Goal: Information Seeking & Learning: Learn about a topic

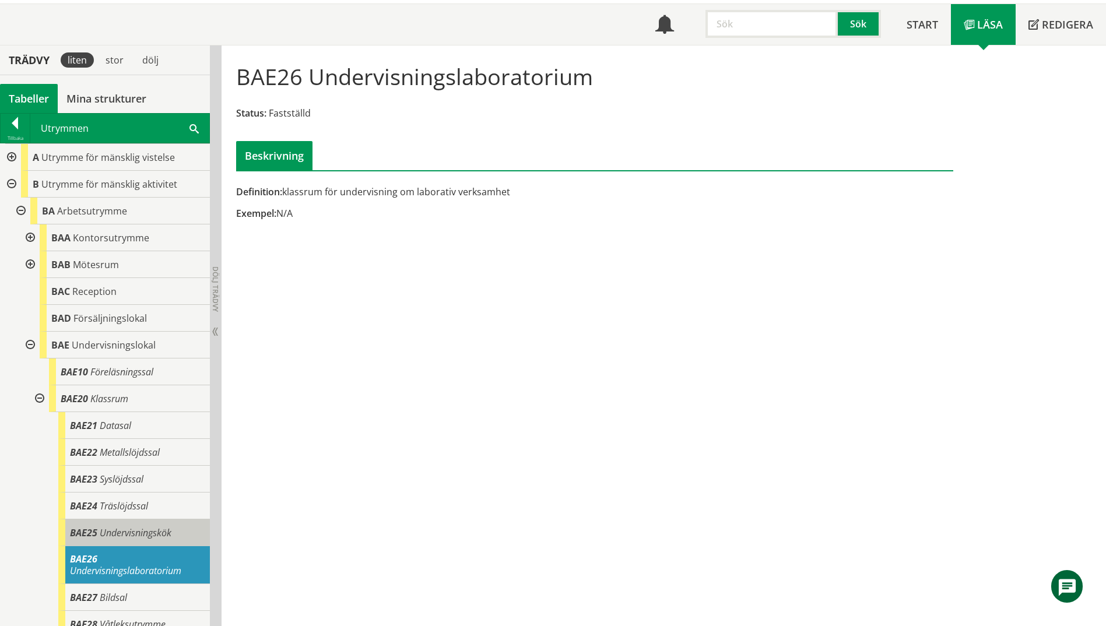
scroll to position [233, 0]
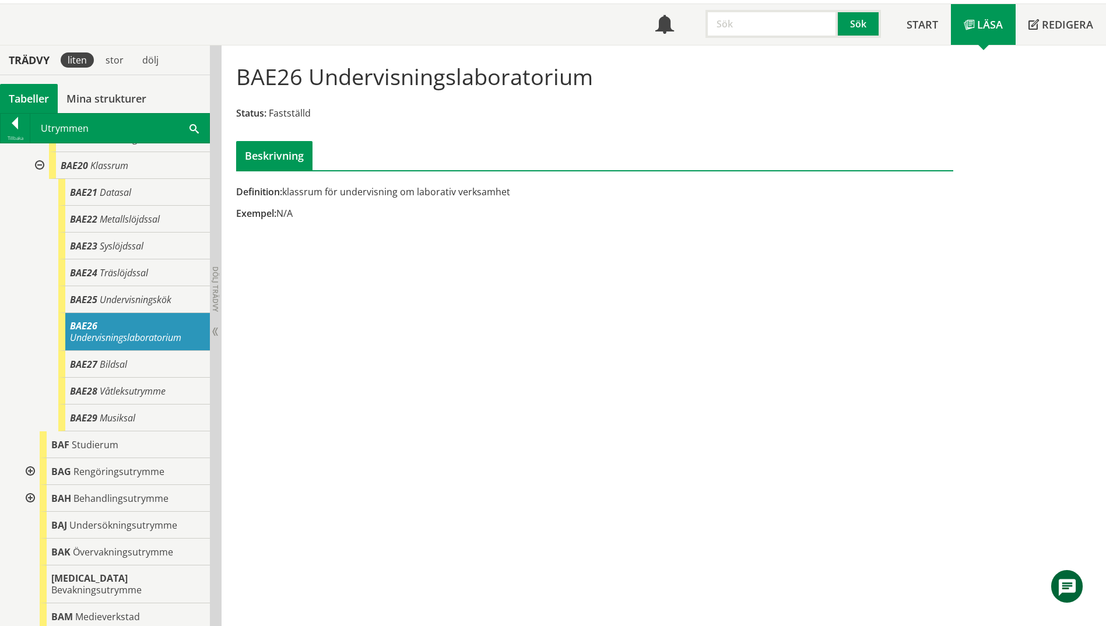
click at [147, 329] on div "BAE26 Undervisningslaboratorium" at bounding box center [134, 332] width 152 height 38
click at [141, 302] on span "Undervisningskök" at bounding box center [136, 299] width 72 height 13
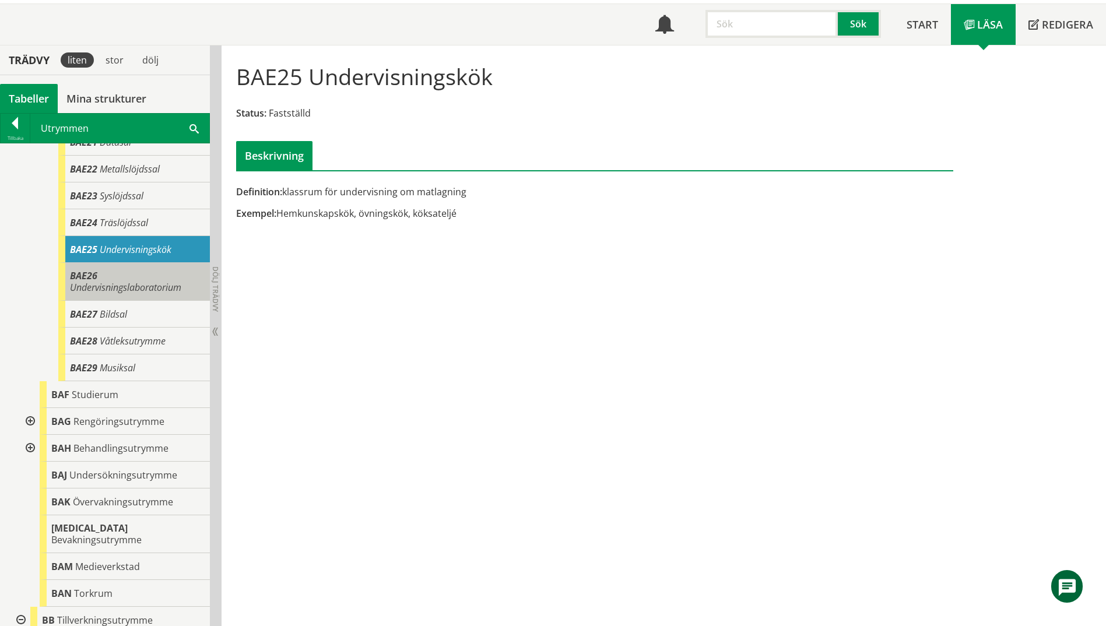
scroll to position [350, 0]
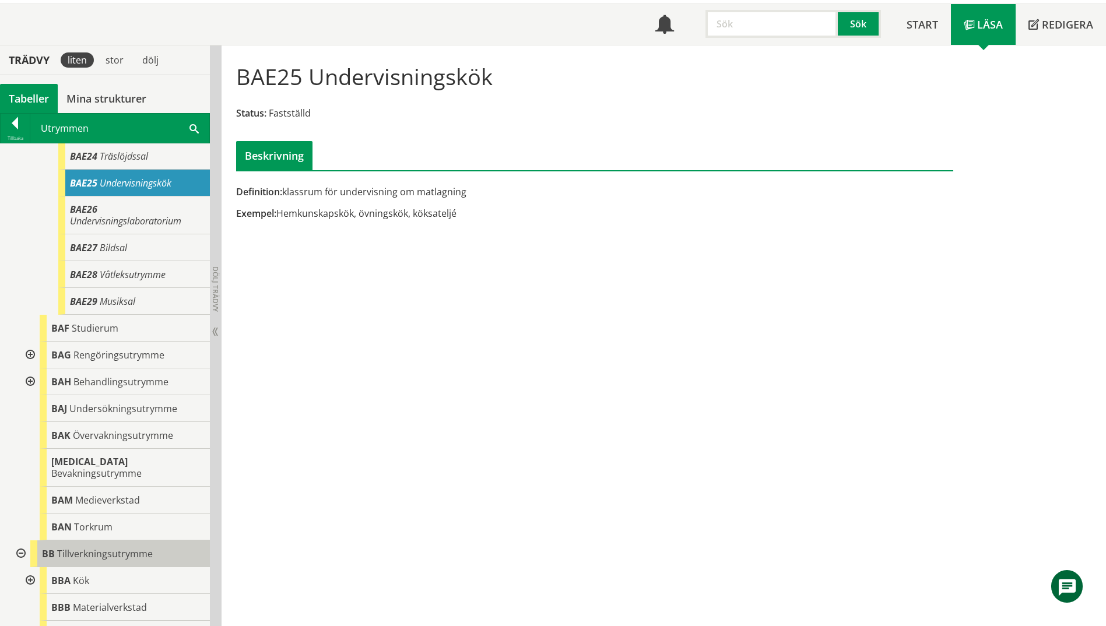
click at [106, 548] on span "Tillverkningsutrymme" at bounding box center [105, 554] width 96 height 13
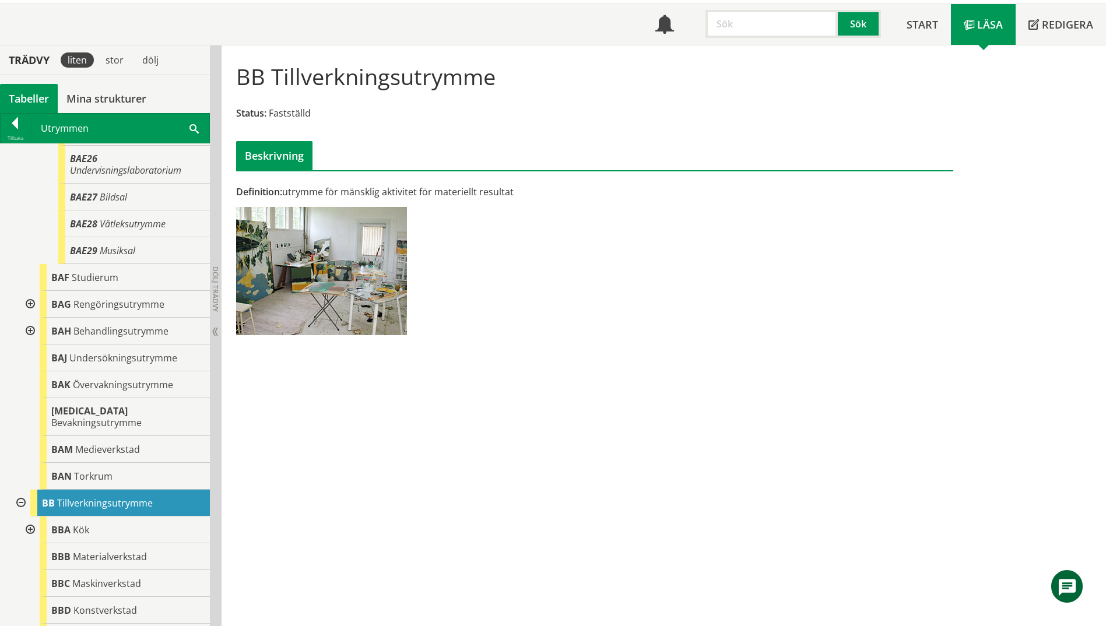
scroll to position [466, 0]
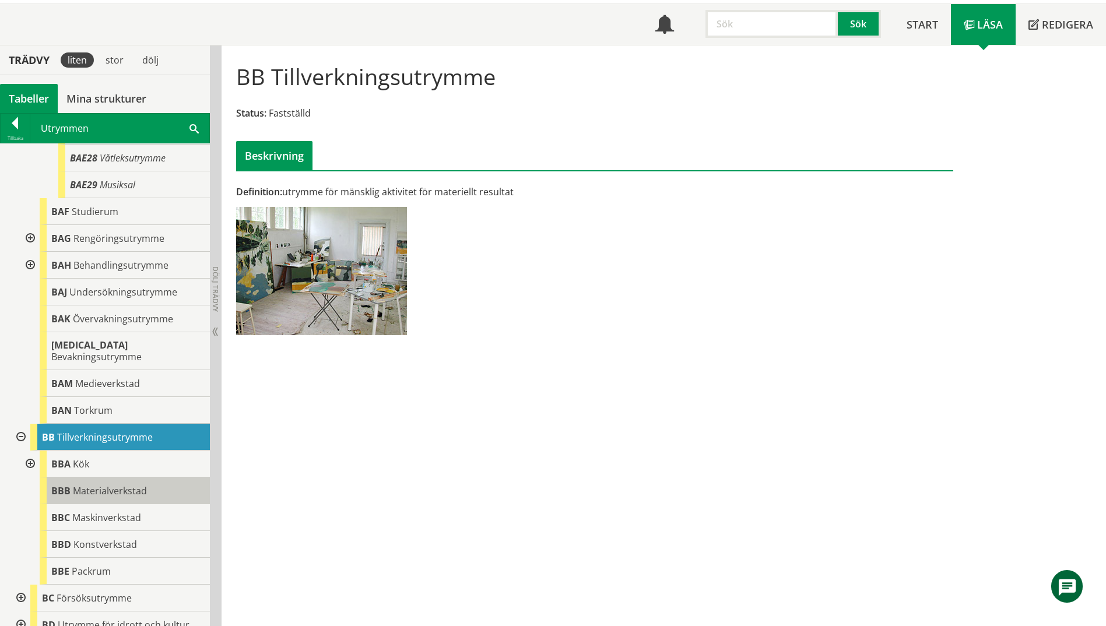
click at [72, 488] on div "BBB Materialverkstad" at bounding box center [125, 491] width 170 height 27
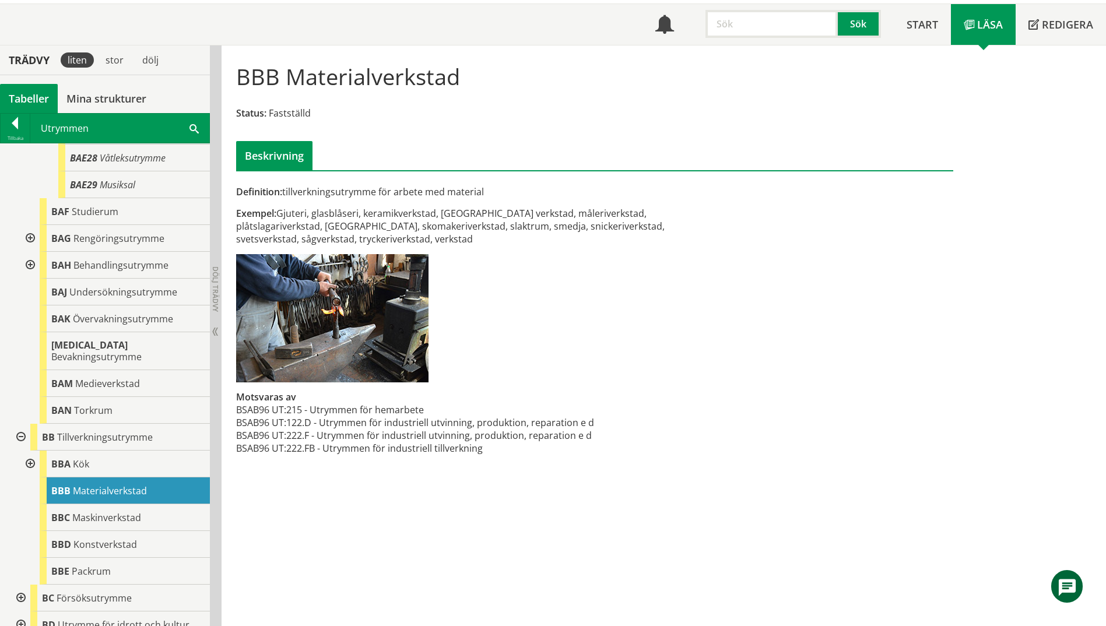
click at [191, 125] on span at bounding box center [193, 128] width 9 height 12
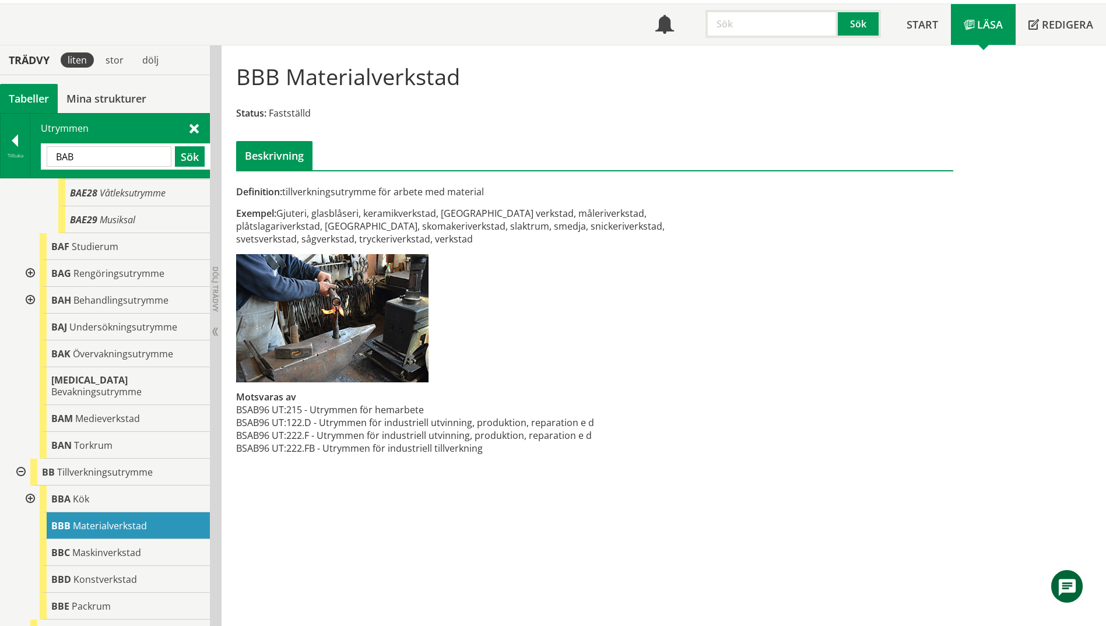
type input "BAB"
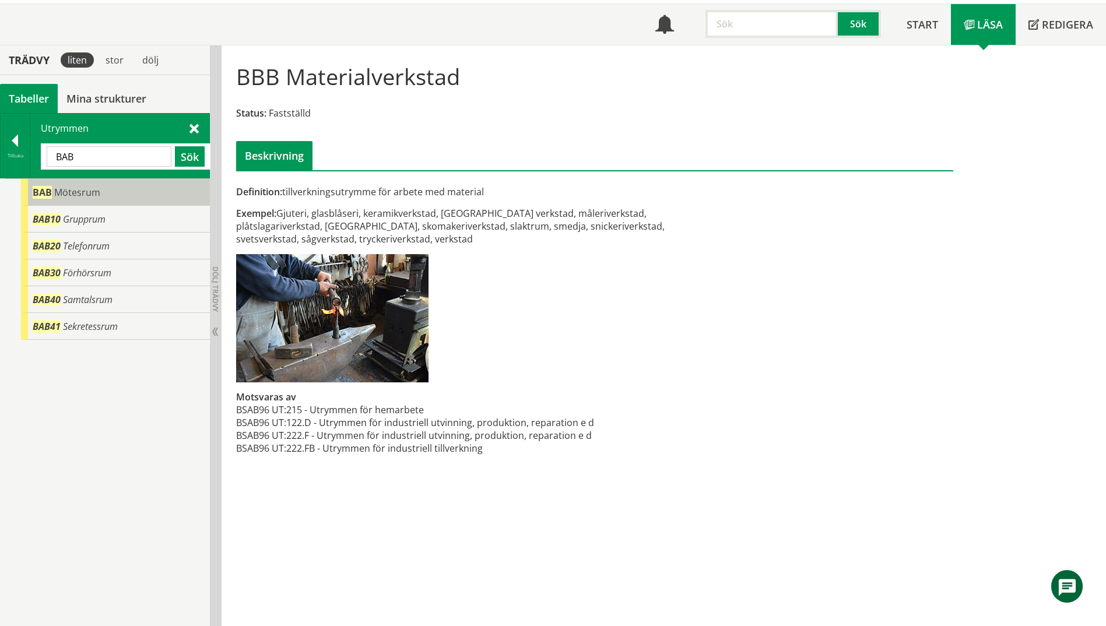
click at [60, 201] on div "BAB Mötesrum" at bounding box center [115, 192] width 189 height 27
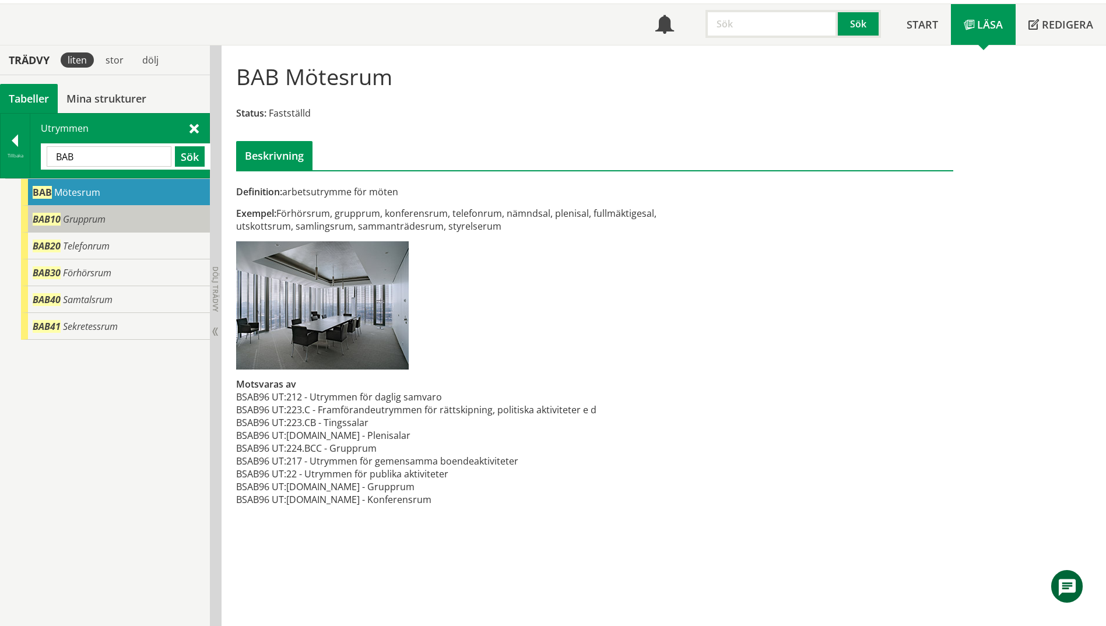
click at [54, 217] on span "BAB10" at bounding box center [47, 219] width 28 height 13
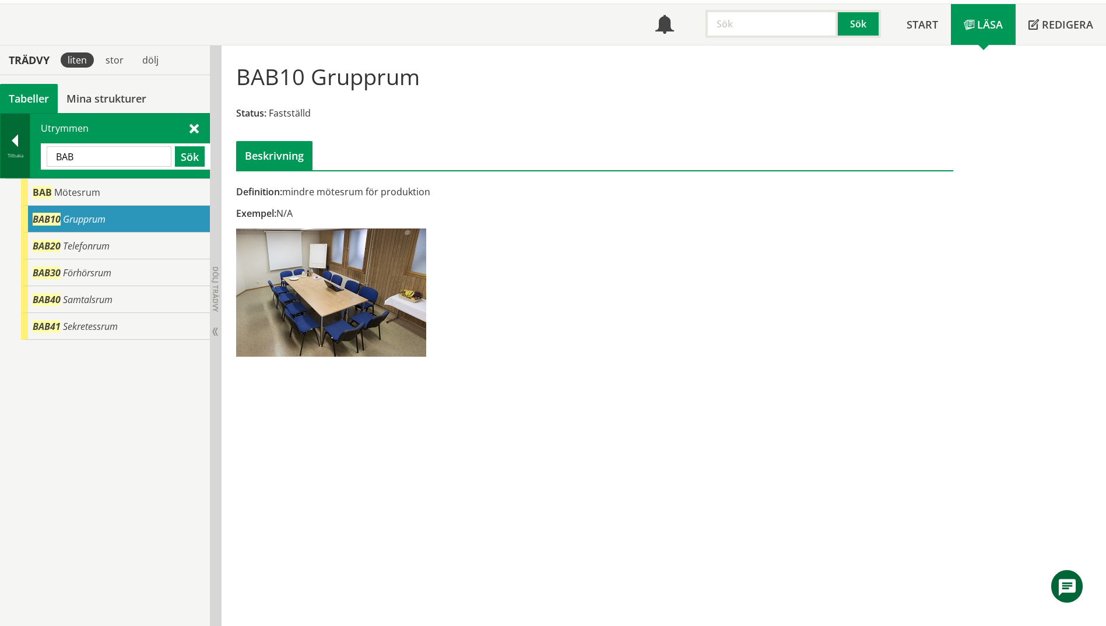
click at [30, 147] on div "Tillbaka" at bounding box center [16, 146] width 30 height 64
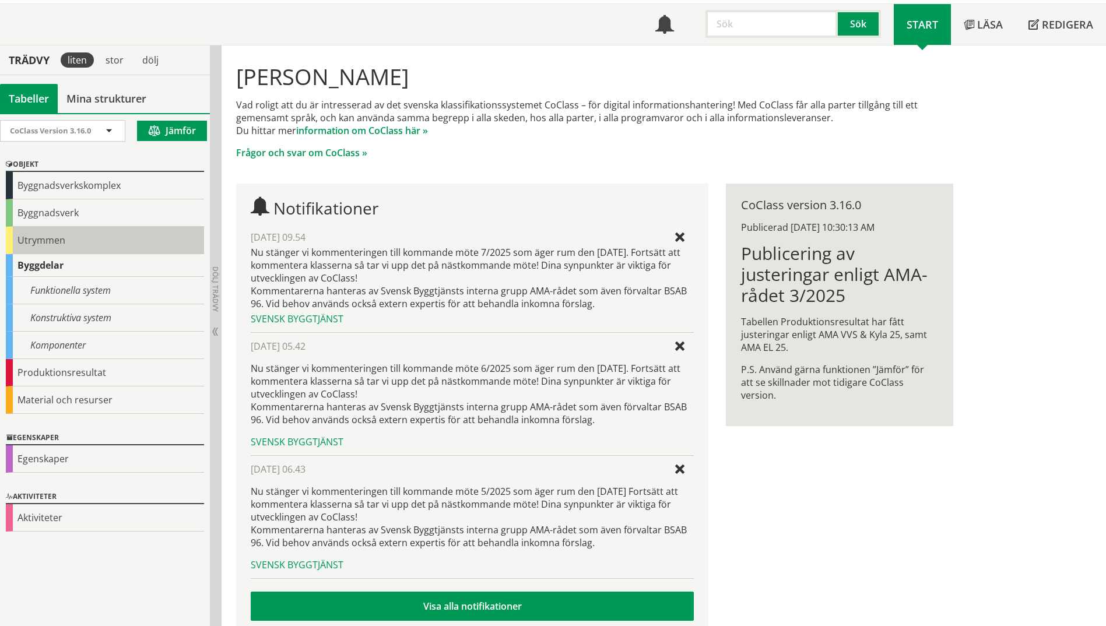
click at [20, 250] on div "Utrymmen" at bounding box center [105, 240] width 198 height 27
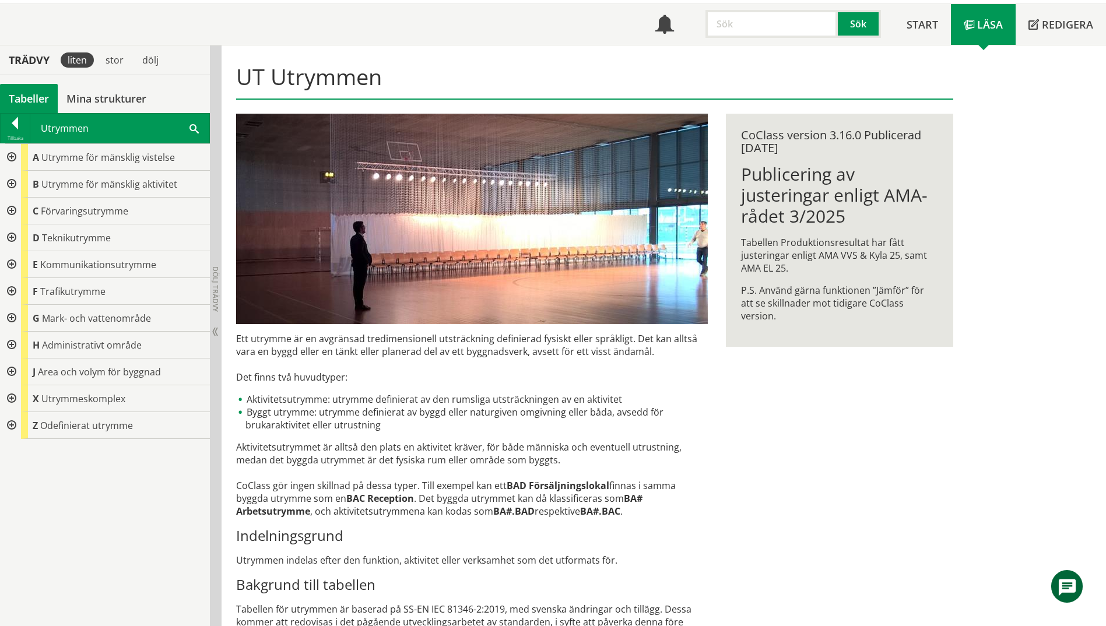
click at [12, 184] on div at bounding box center [10, 184] width 21 height 27
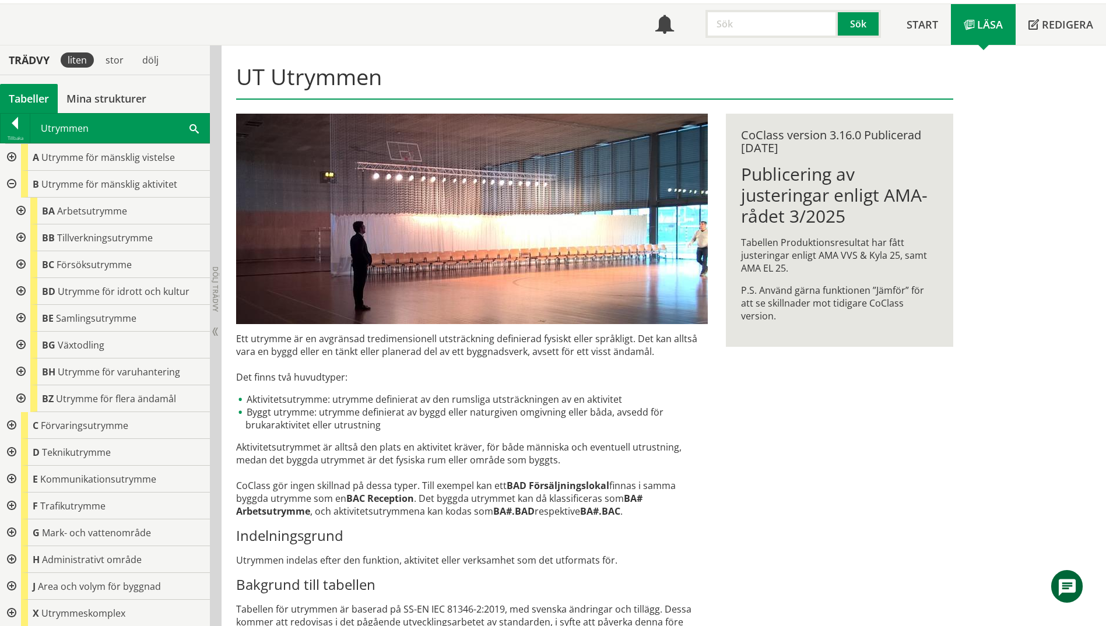
click at [22, 213] on div at bounding box center [19, 211] width 21 height 27
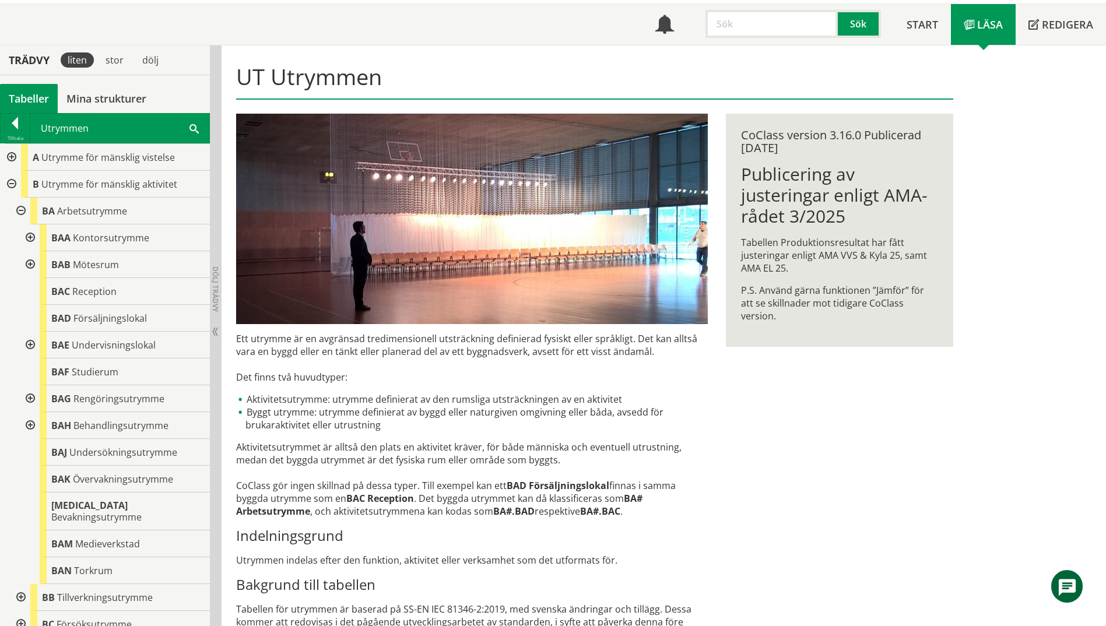
click at [30, 262] on div at bounding box center [29, 264] width 21 height 27
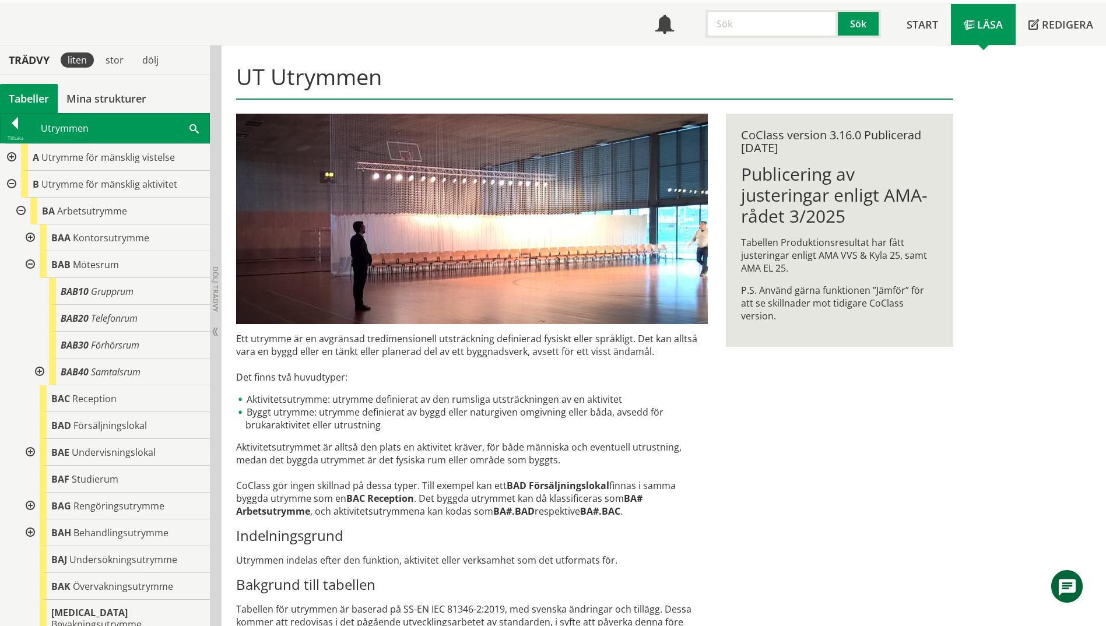
click at [30, 262] on div at bounding box center [29, 264] width 21 height 27
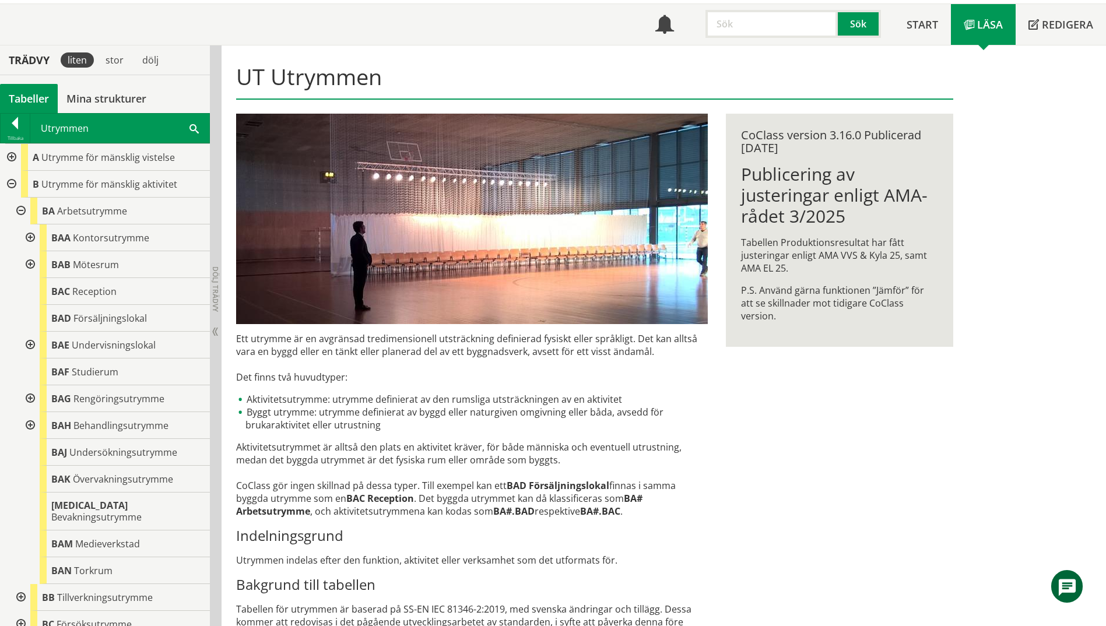
click at [28, 262] on div at bounding box center [29, 264] width 21 height 27
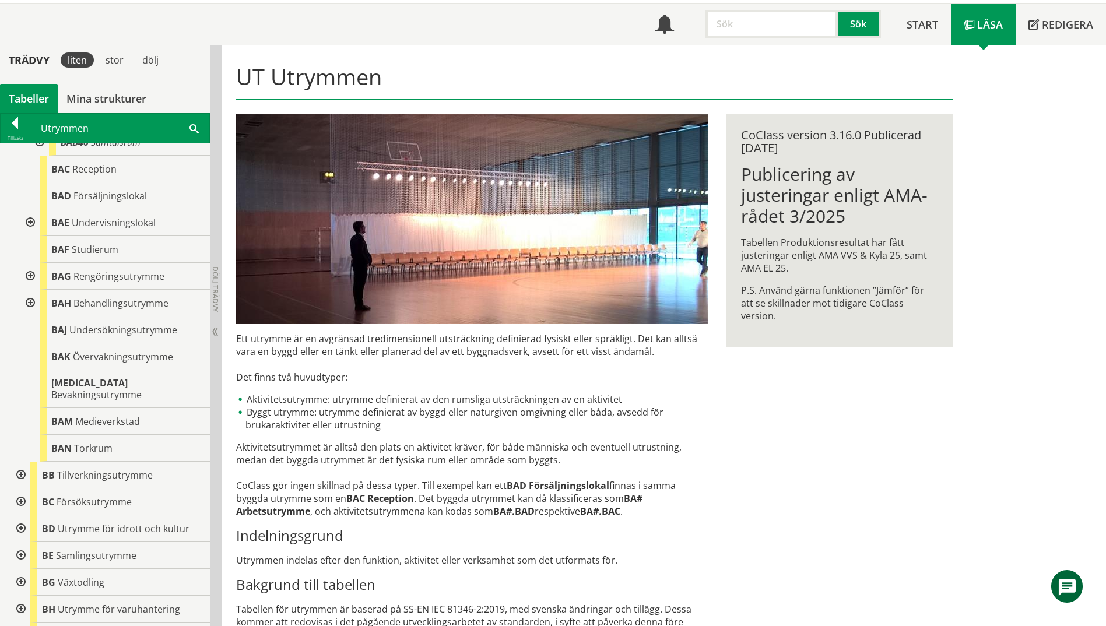
scroll to position [233, 0]
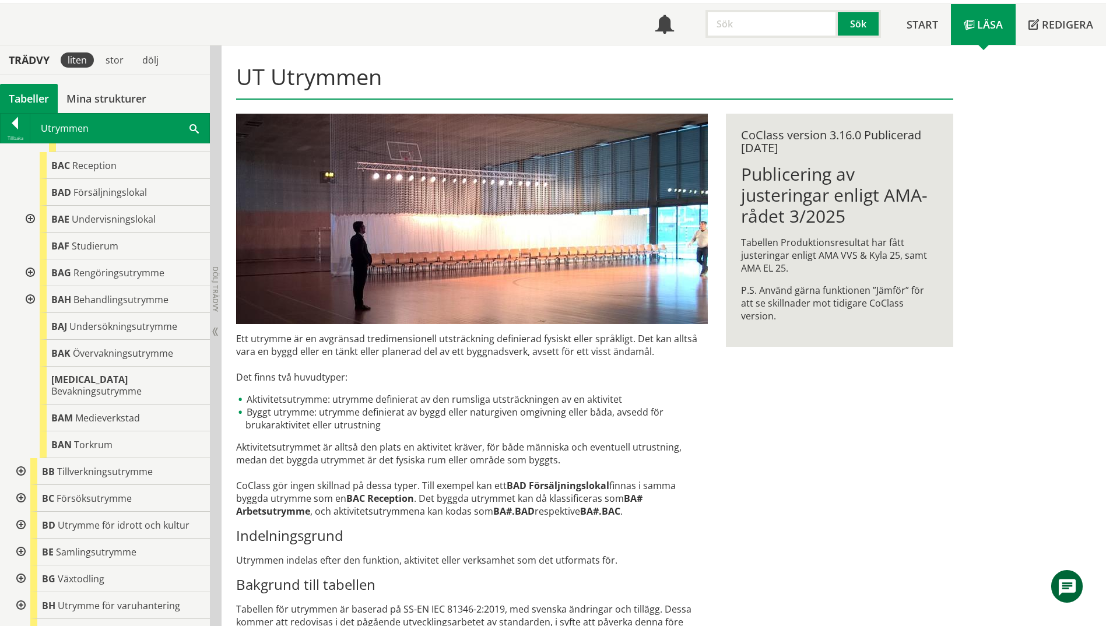
click at [30, 219] on div at bounding box center [29, 219] width 21 height 27
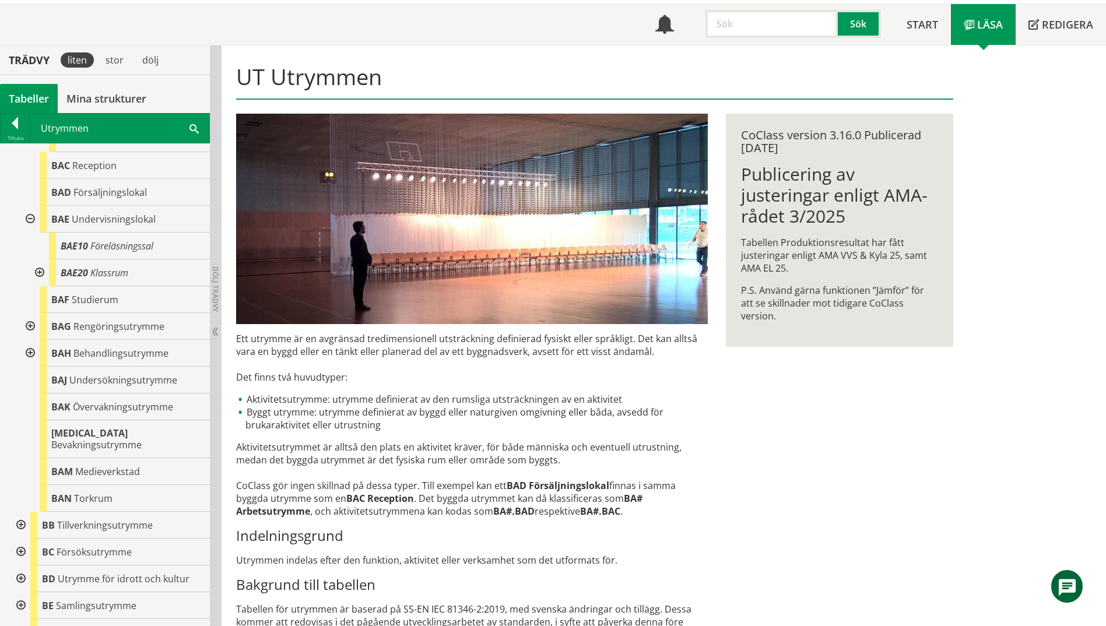
click at [40, 273] on div at bounding box center [38, 272] width 21 height 27
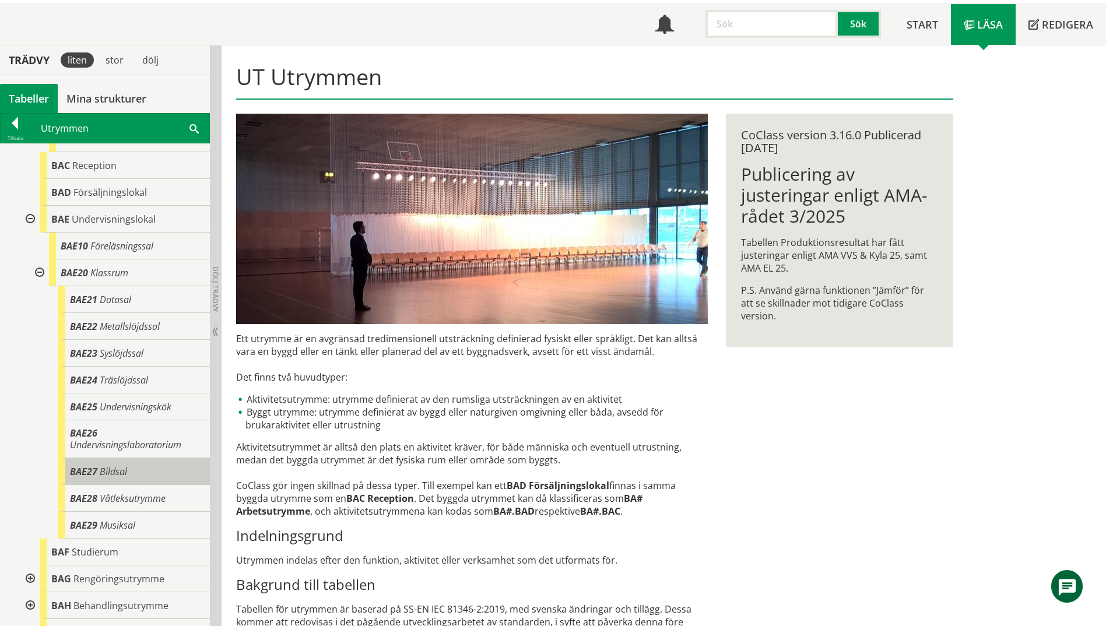
click at [75, 466] on span "BAE27" at bounding box center [83, 471] width 27 height 13
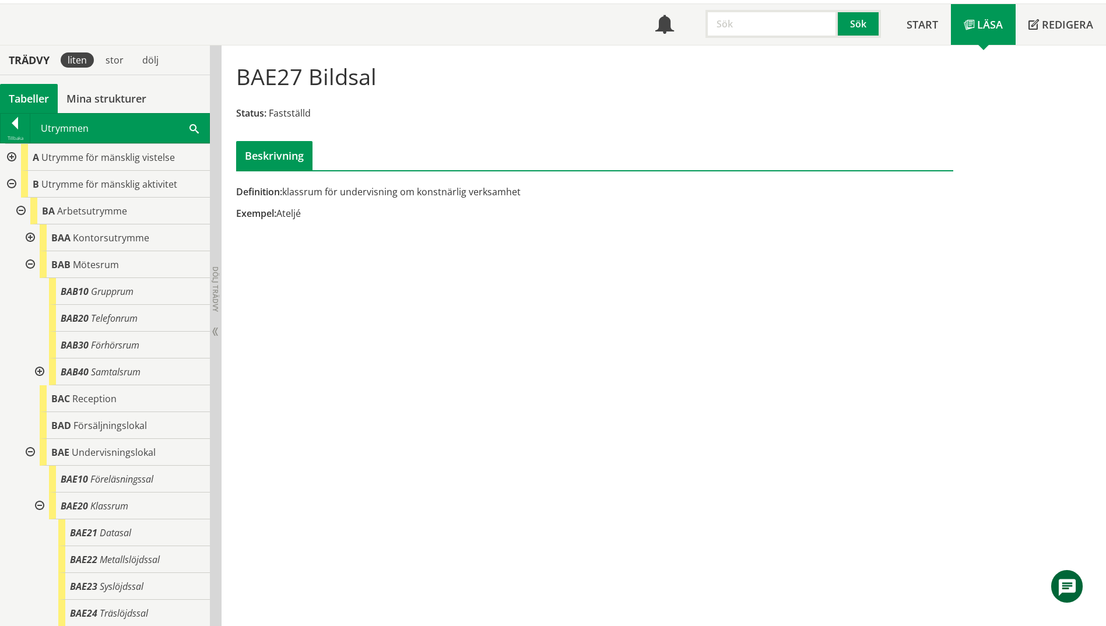
click at [10, 155] on div at bounding box center [10, 157] width 21 height 27
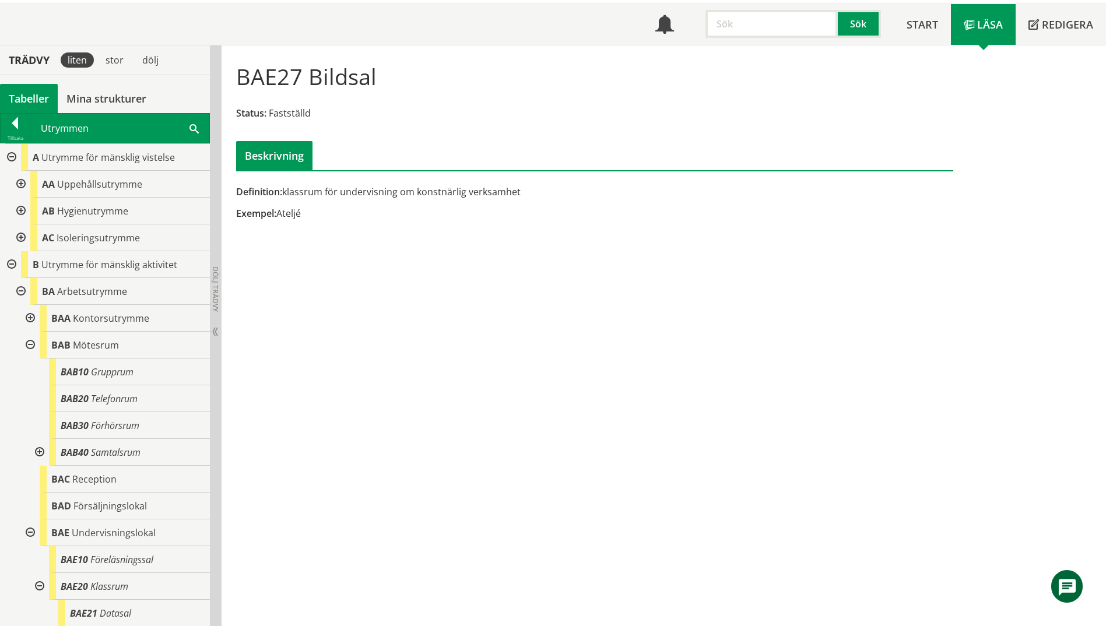
click at [23, 183] on div at bounding box center [19, 184] width 21 height 27
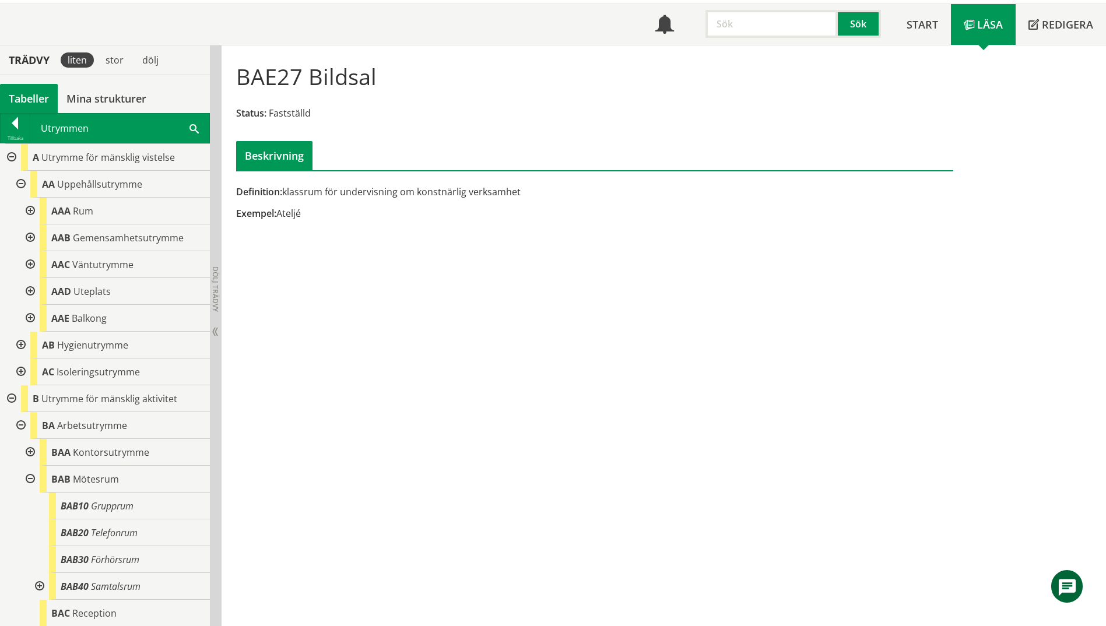
click at [31, 237] on div at bounding box center [29, 237] width 21 height 27
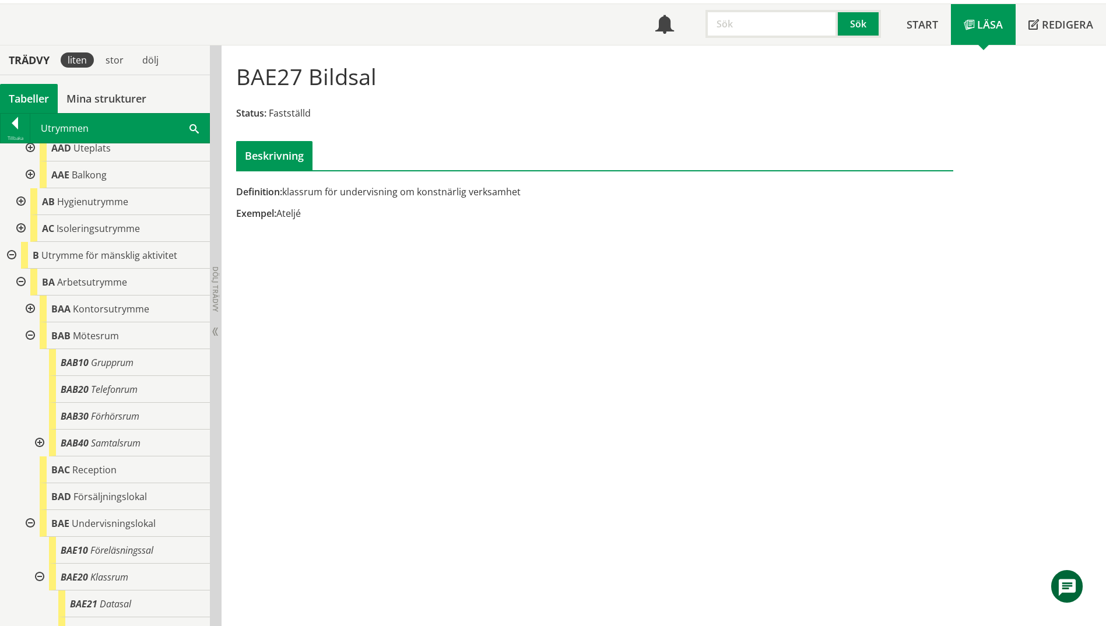
scroll to position [292, 0]
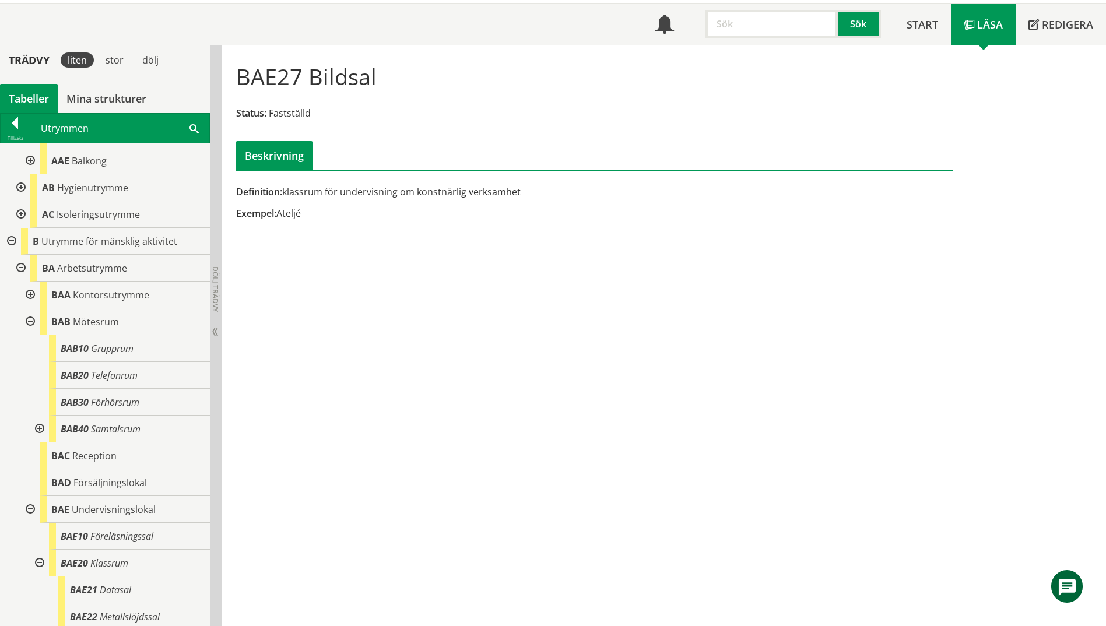
click at [28, 322] on div at bounding box center [29, 321] width 21 height 27
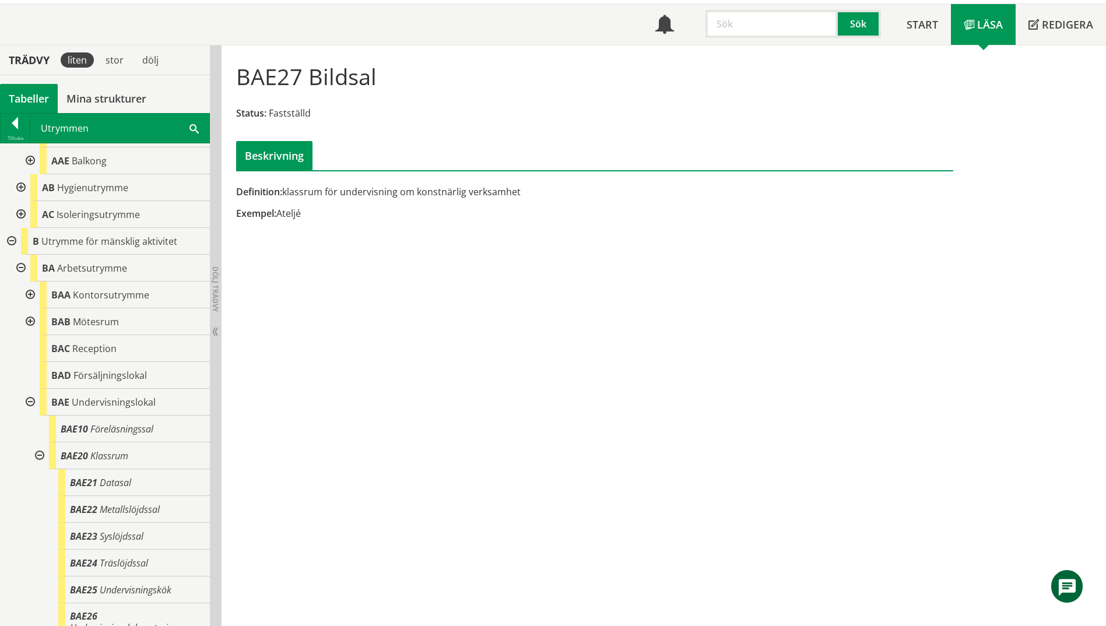
click at [30, 402] on div at bounding box center [29, 402] width 21 height 27
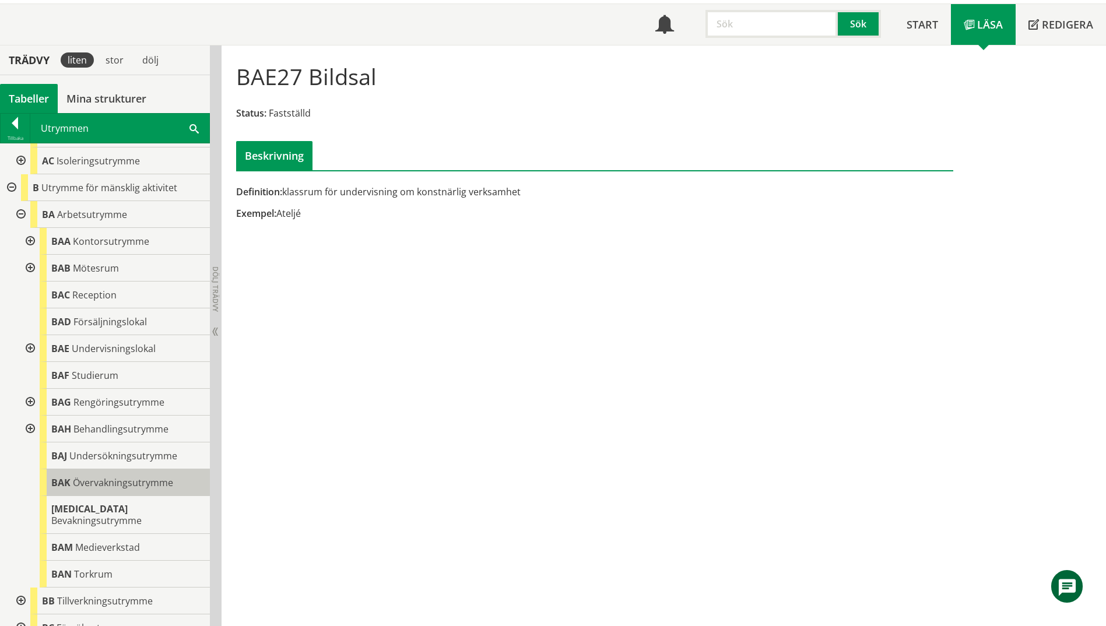
scroll to position [408, 0]
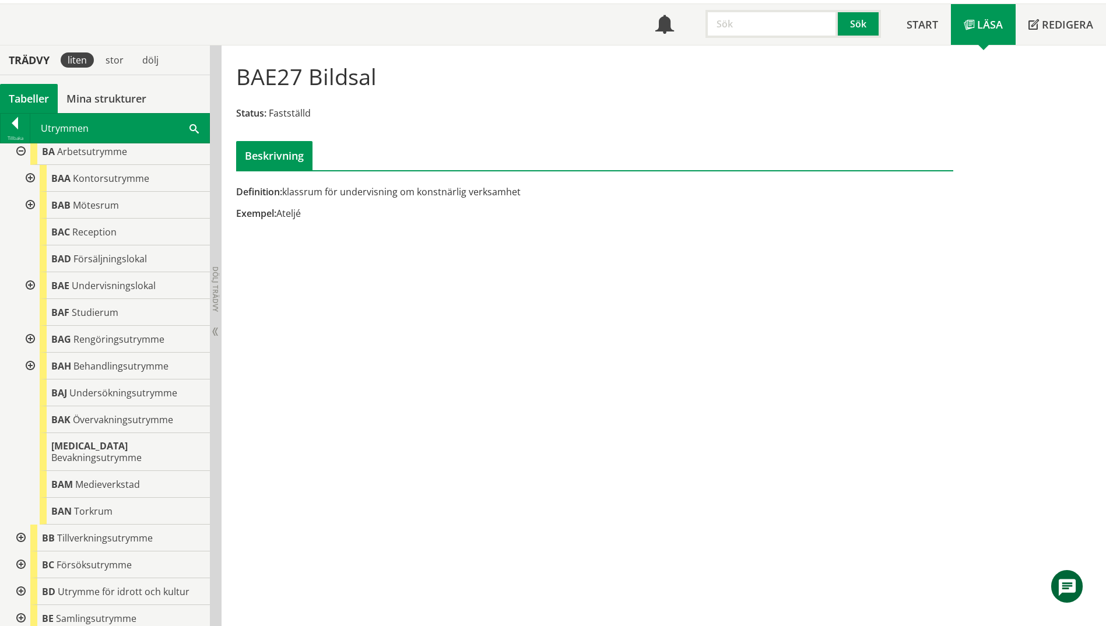
click at [22, 557] on div at bounding box center [19, 565] width 21 height 27
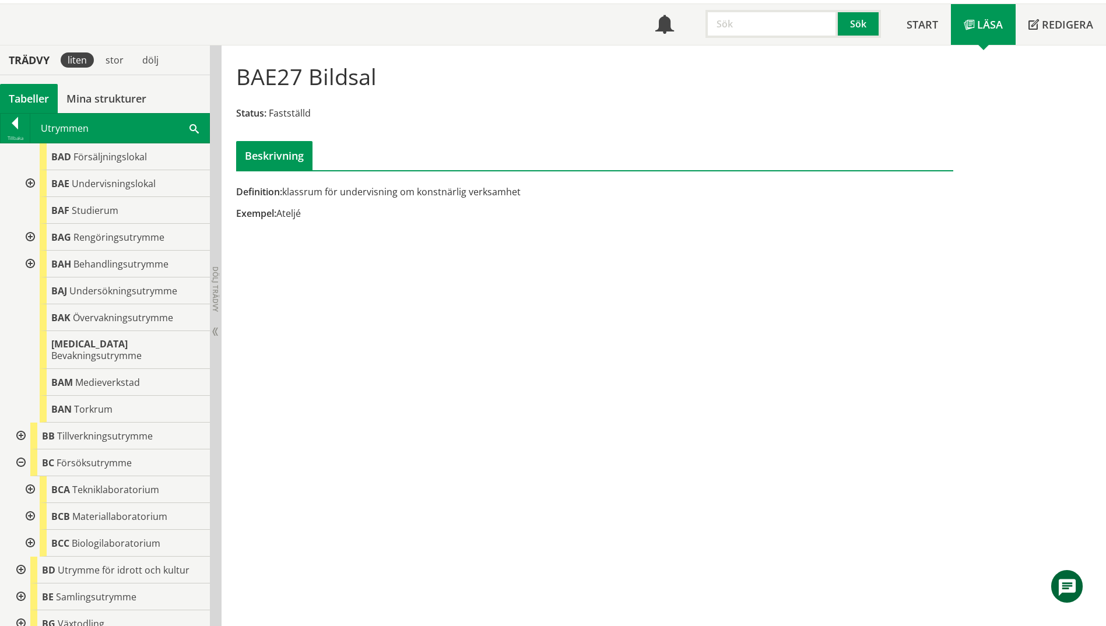
scroll to position [525, 0]
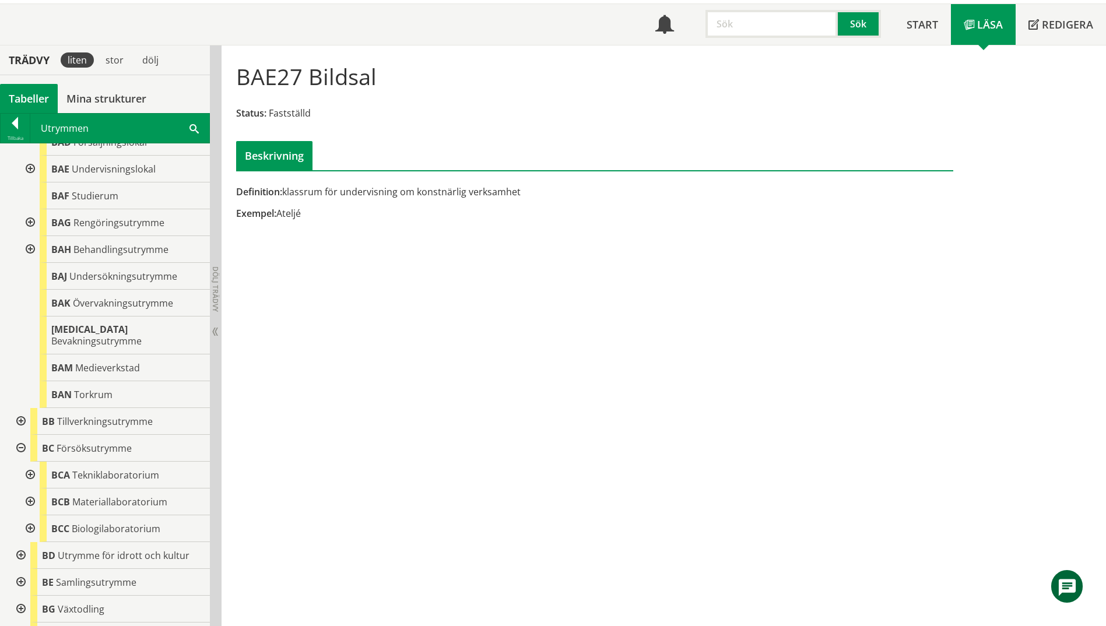
click at [28, 464] on div at bounding box center [29, 475] width 21 height 27
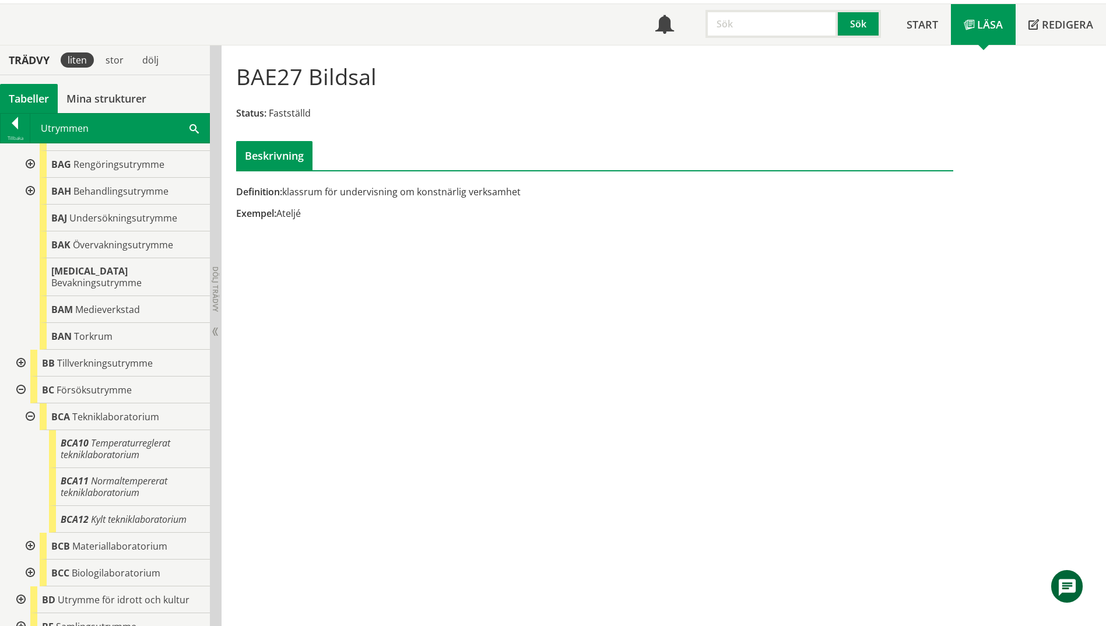
scroll to position [641, 0]
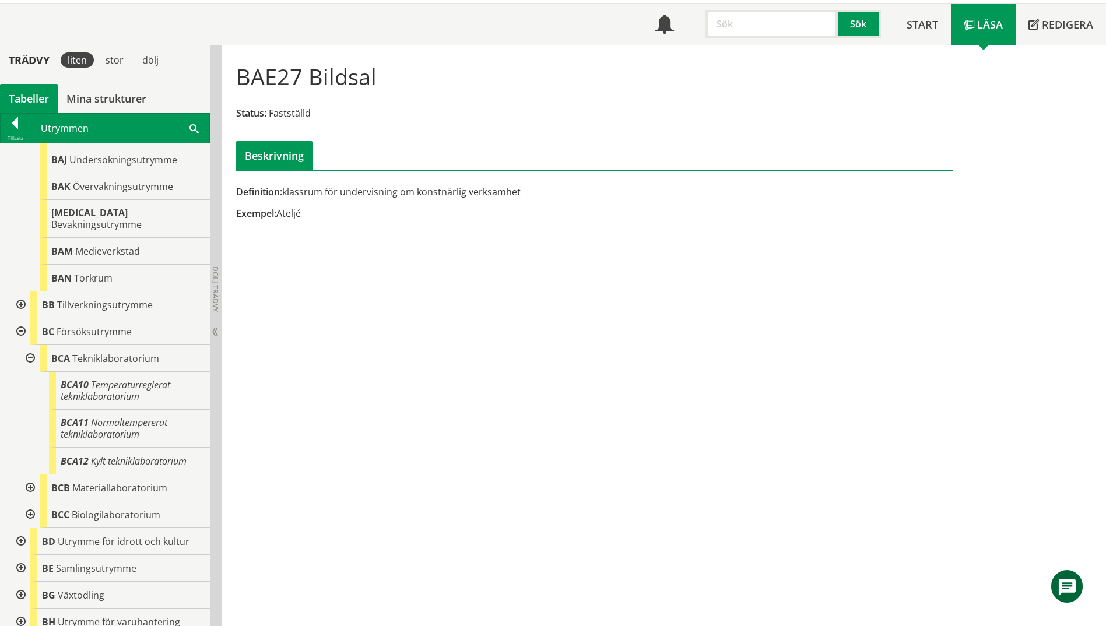
click at [28, 480] on div at bounding box center [29, 488] width 21 height 27
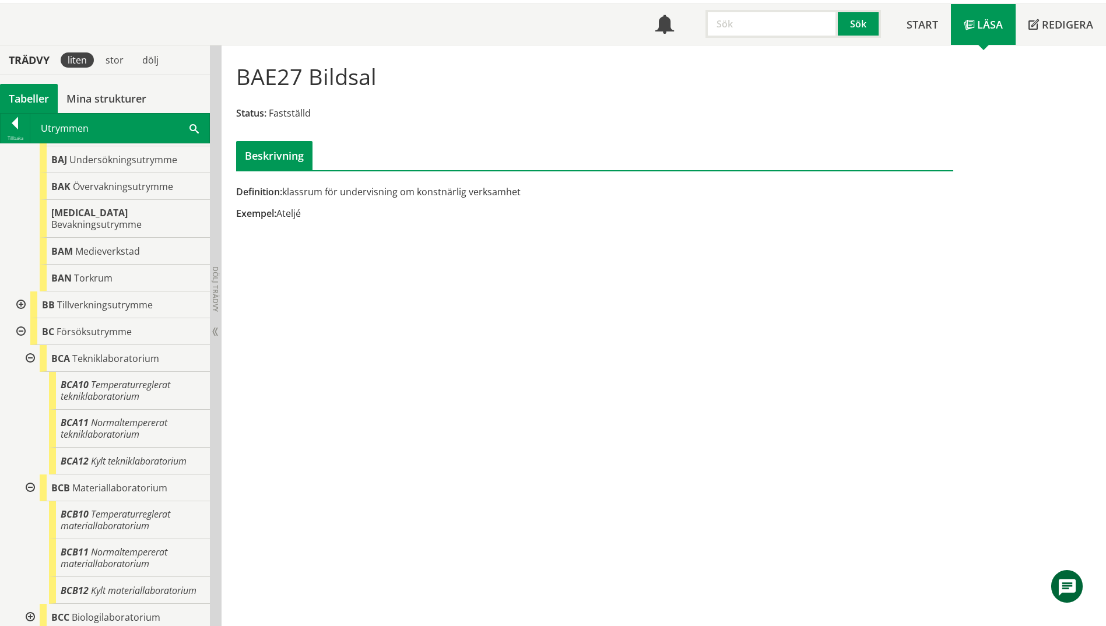
click at [28, 480] on div at bounding box center [29, 488] width 21 height 27
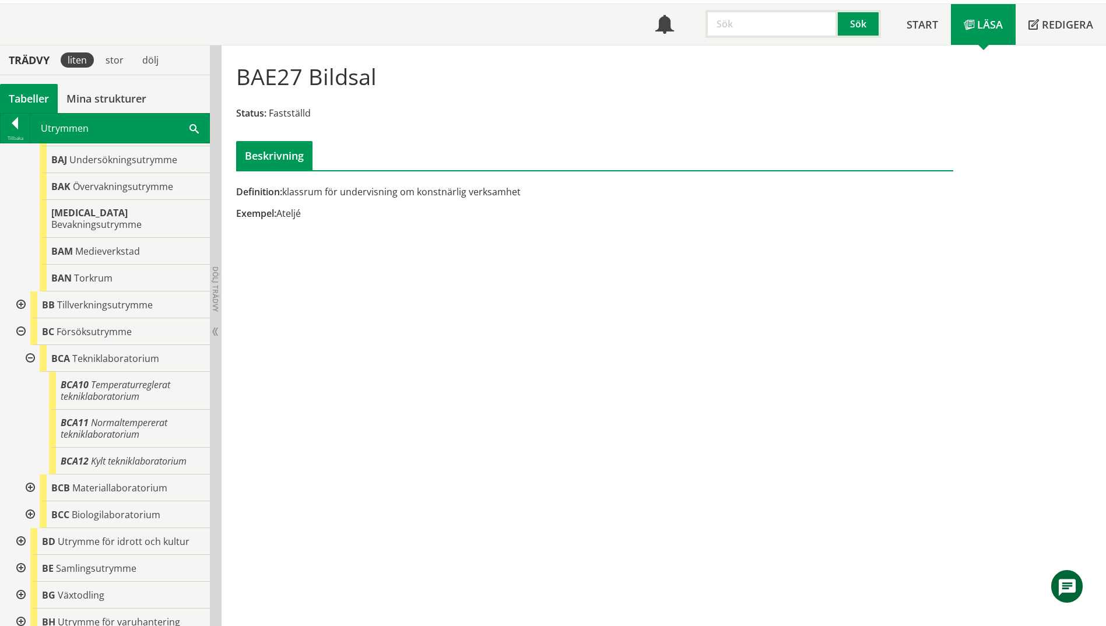
click at [30, 503] on div at bounding box center [29, 514] width 21 height 27
click at [27, 345] on div at bounding box center [29, 358] width 21 height 27
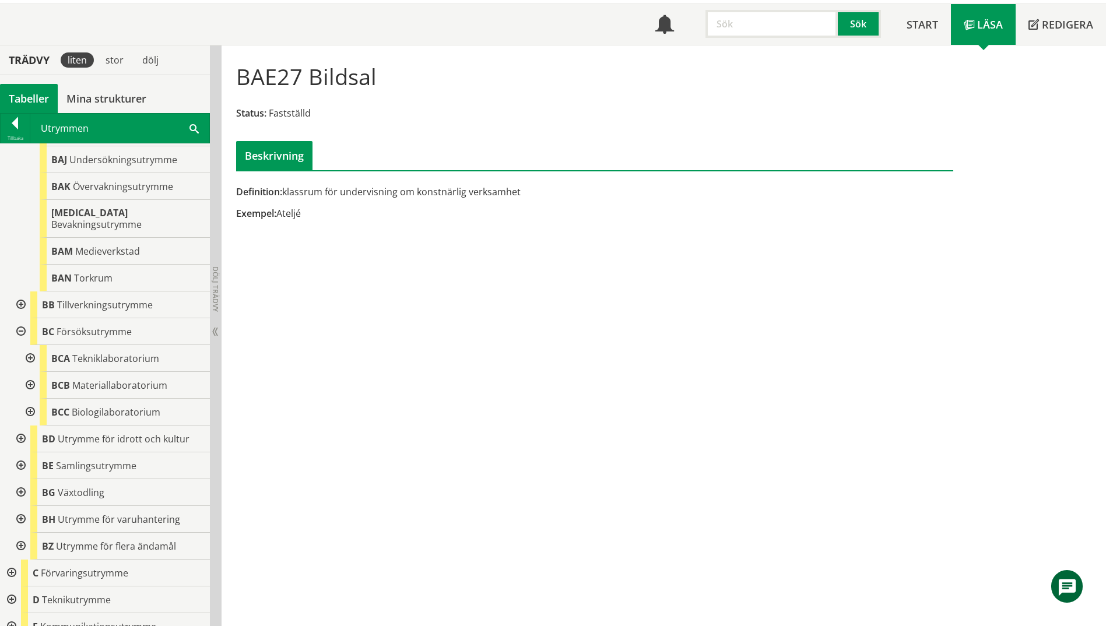
click at [13, 320] on div at bounding box center [19, 331] width 21 height 27
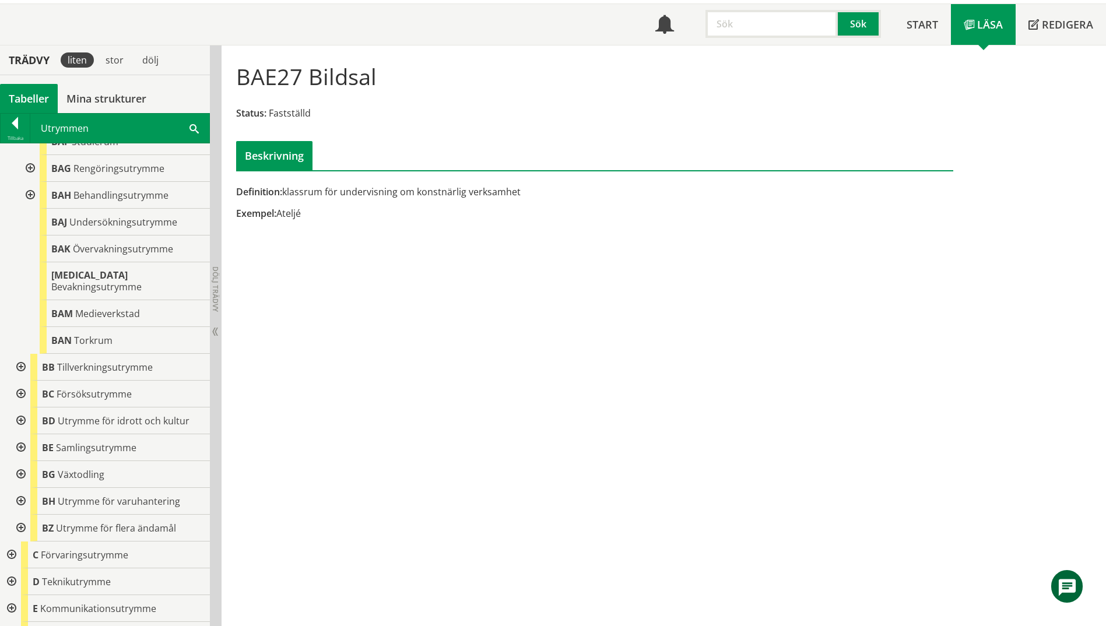
scroll to position [525, 0]
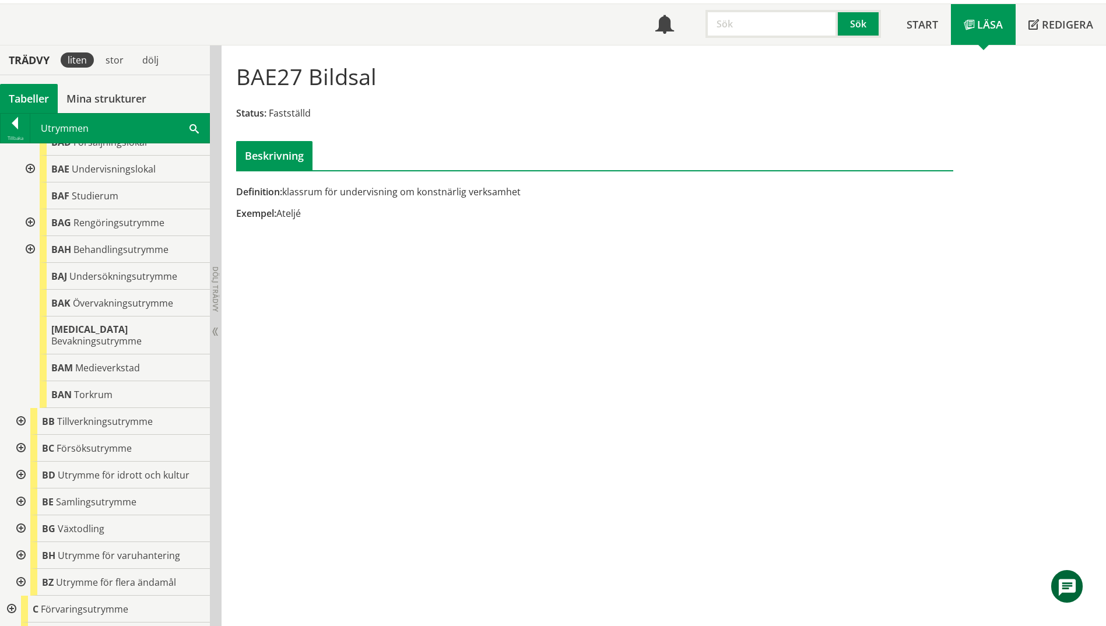
click at [19, 409] on div at bounding box center [19, 421] width 21 height 27
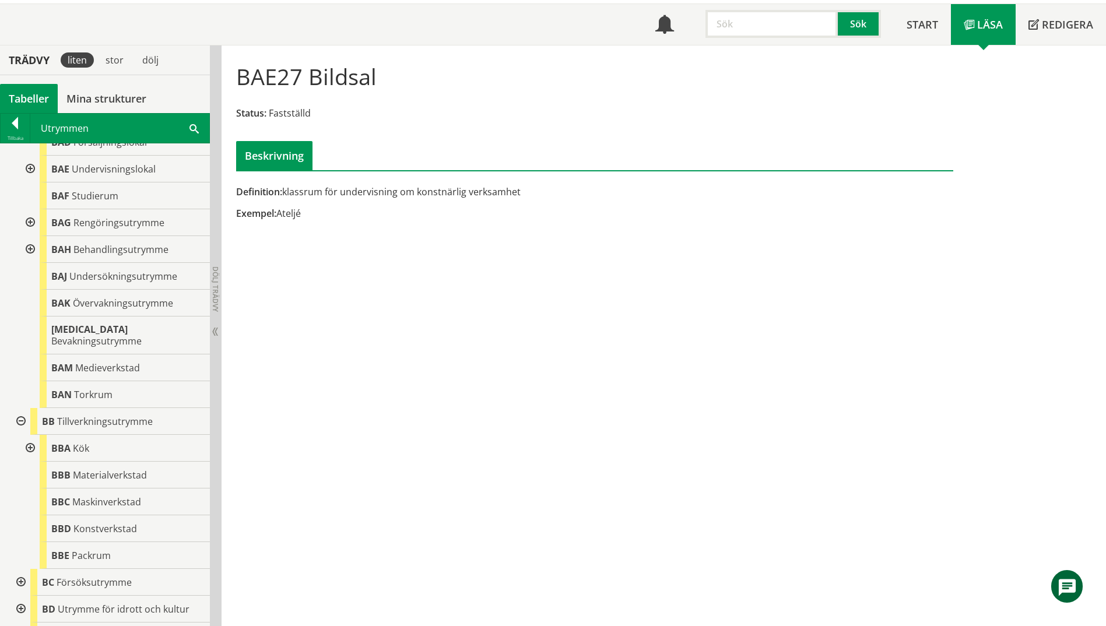
click at [30, 437] on div at bounding box center [29, 448] width 21 height 27
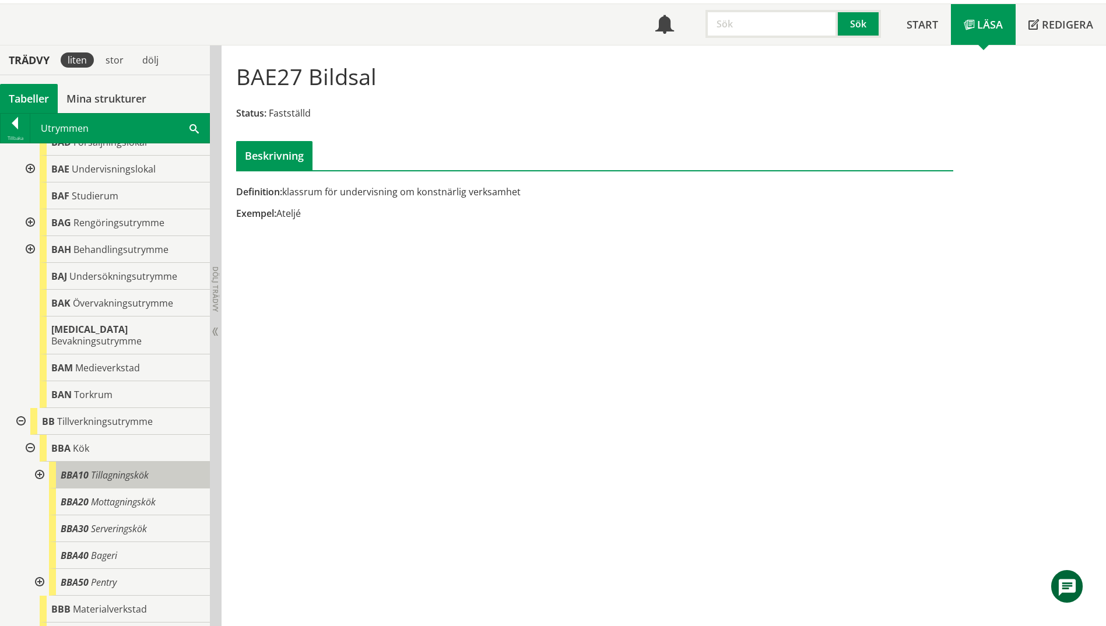
click at [148, 469] on span "Tillagningskök" at bounding box center [120, 475] width 58 height 13
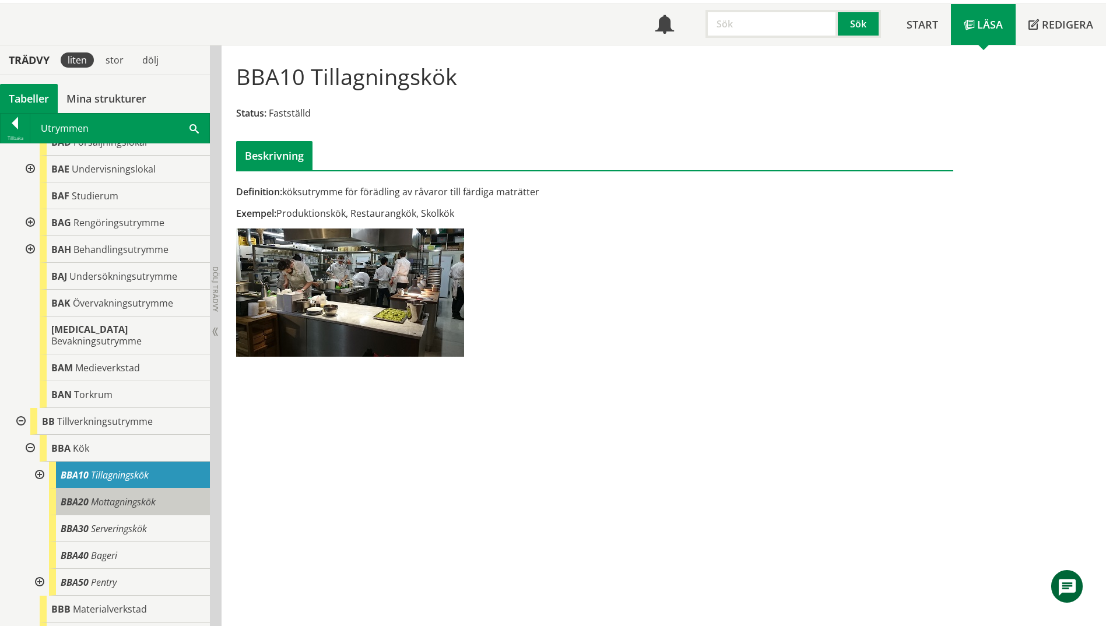
click at [148, 496] on span "Mottagningskök" at bounding box center [123, 502] width 65 height 13
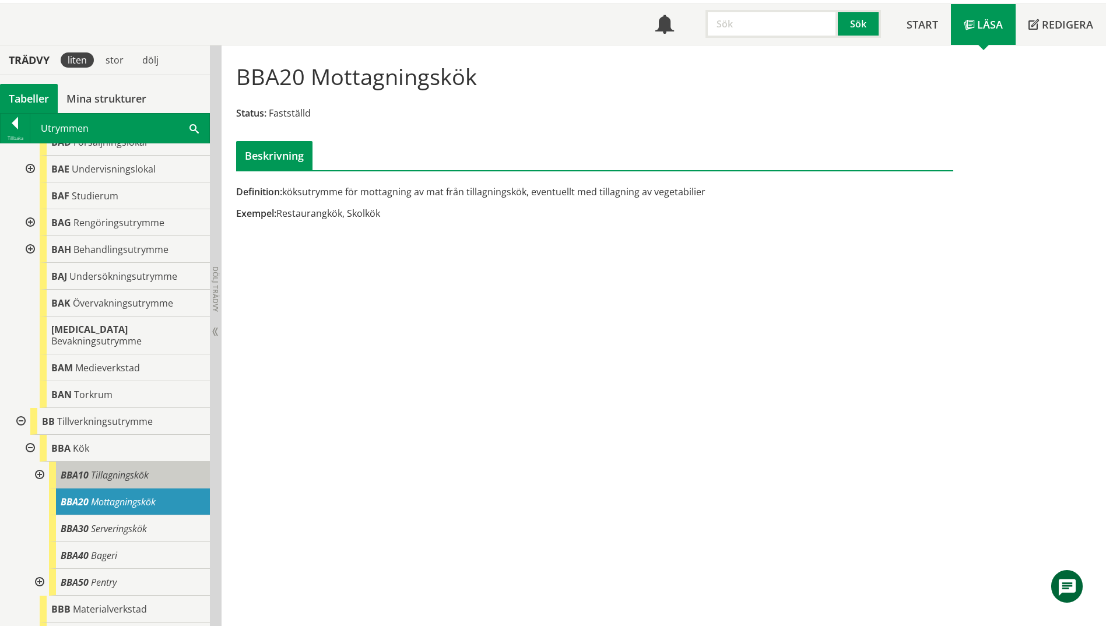
click at [135, 462] on div "BBA10 Tillagningskök" at bounding box center [129, 475] width 161 height 27
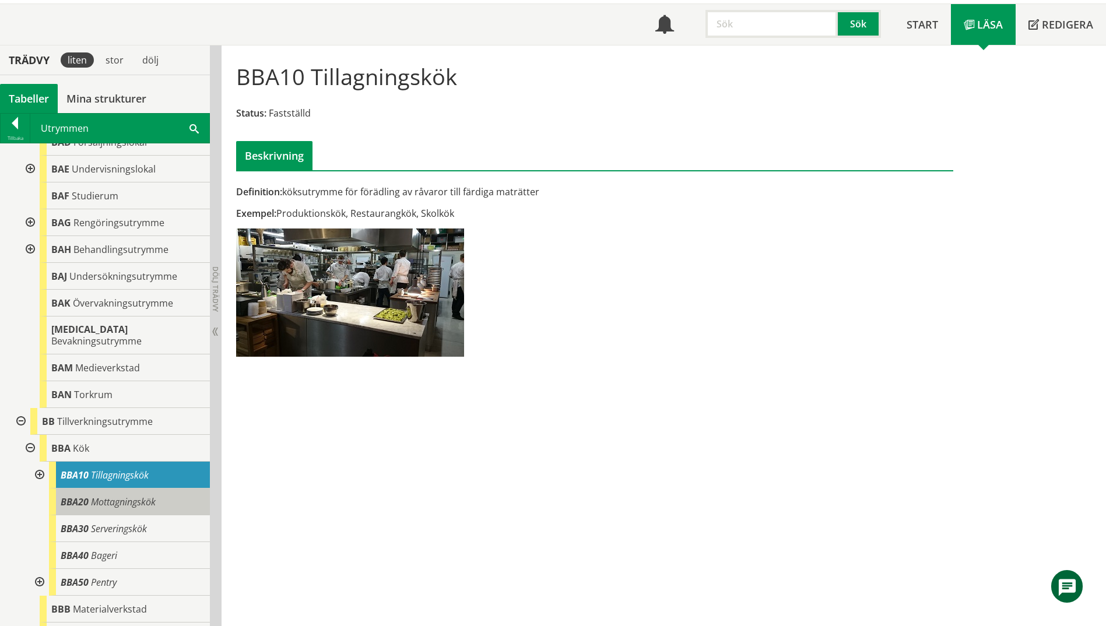
click at [137, 496] on span "Mottagningskök" at bounding box center [123, 502] width 65 height 13
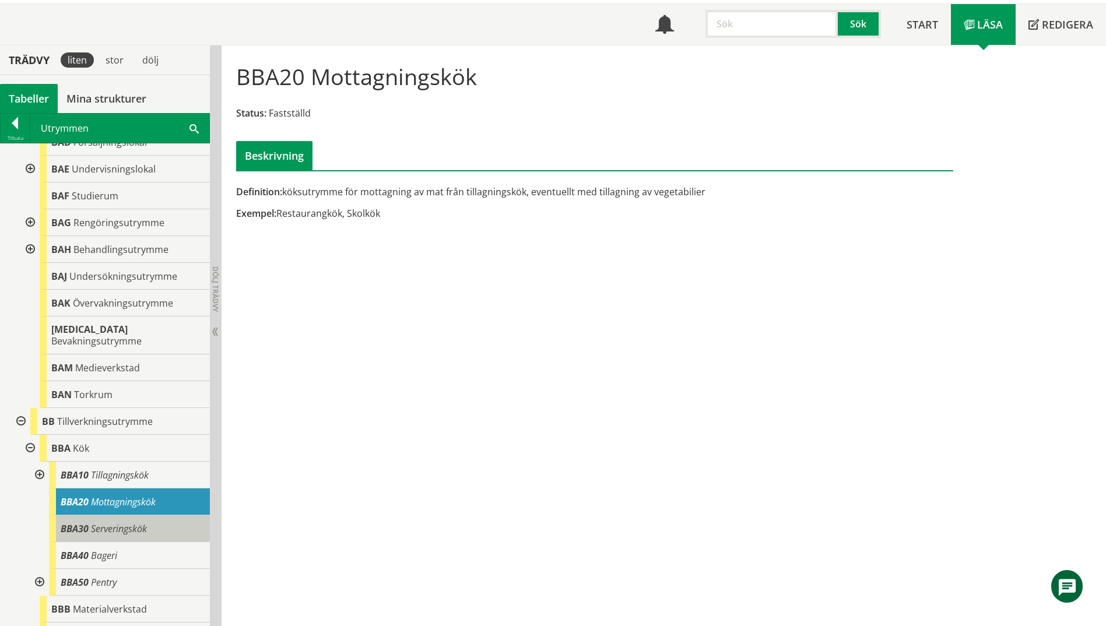
click at [142, 527] on div "BBA30 Serveringskök" at bounding box center [129, 528] width 161 height 27
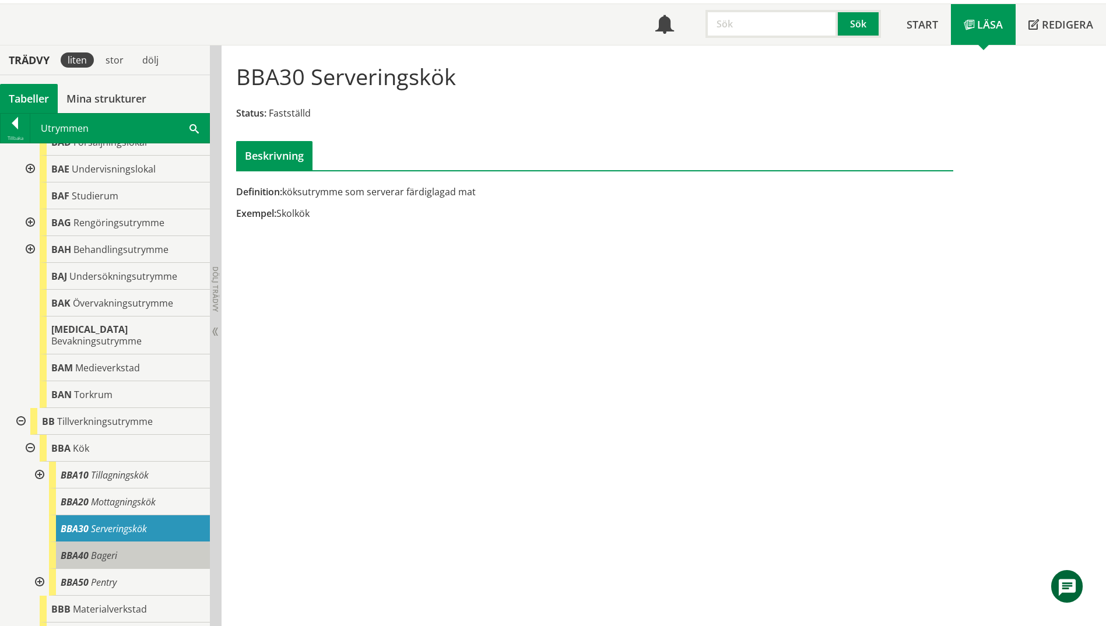
click at [146, 549] on div "BBA40 Bageri" at bounding box center [129, 555] width 161 height 27
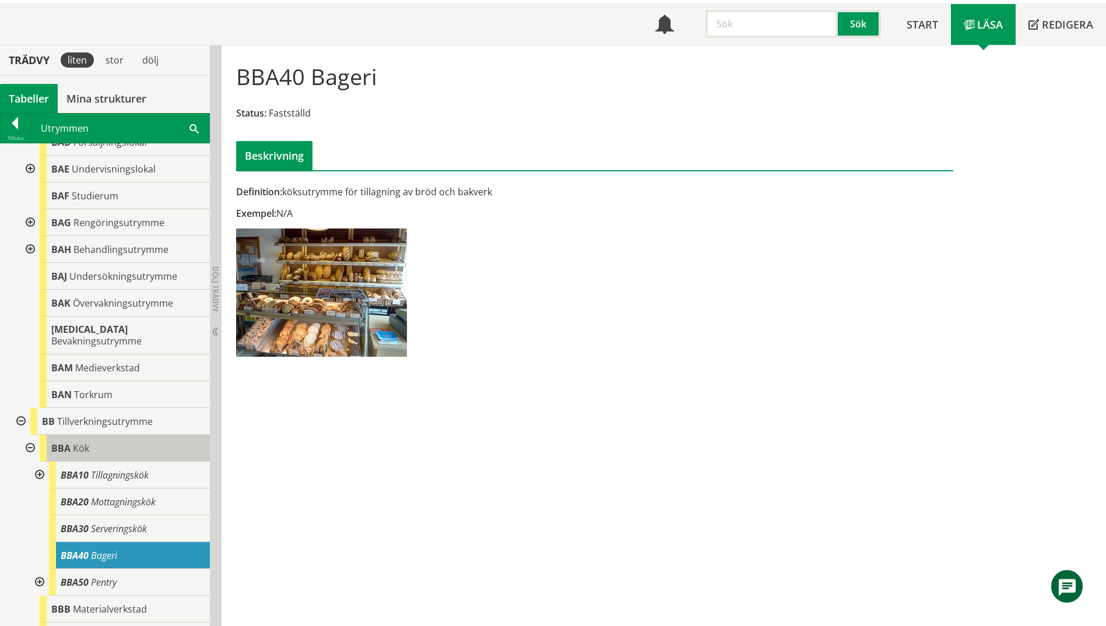
click at [112, 436] on div "BBA Kök" at bounding box center [125, 448] width 170 height 27
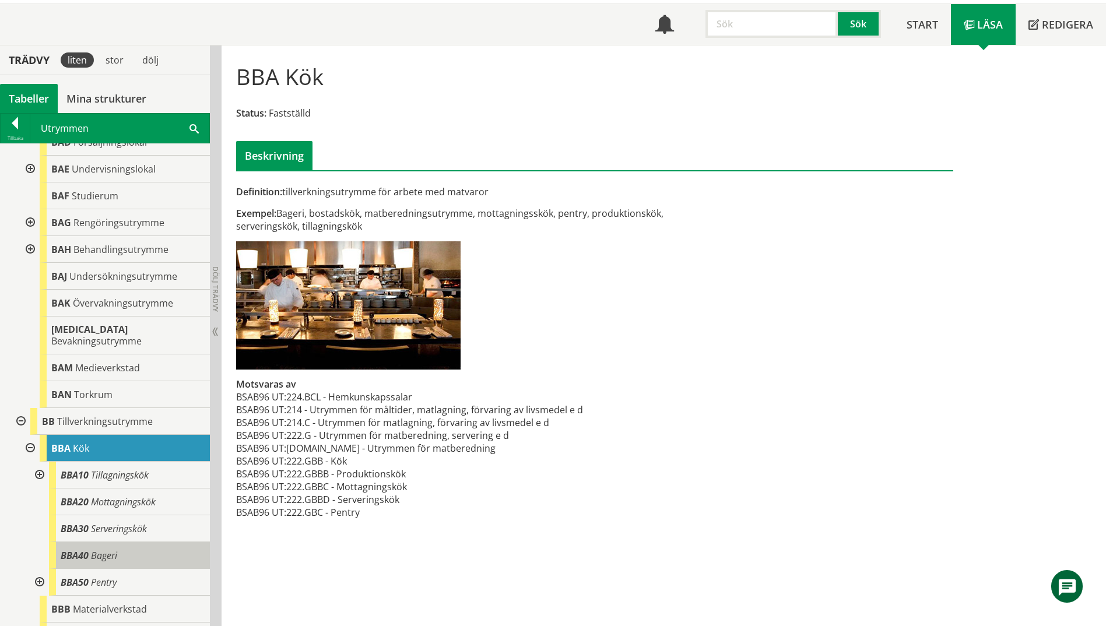
click at [109, 549] on span "Bageri" at bounding box center [104, 555] width 26 height 13
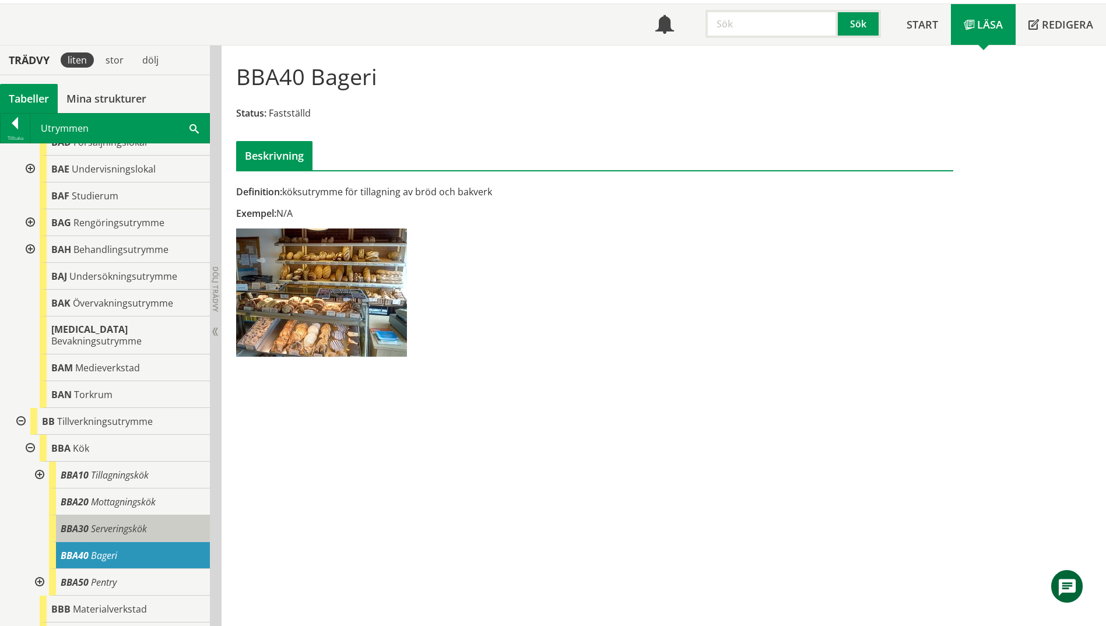
click at [111, 522] on span "Serveringskök" at bounding box center [119, 528] width 56 height 13
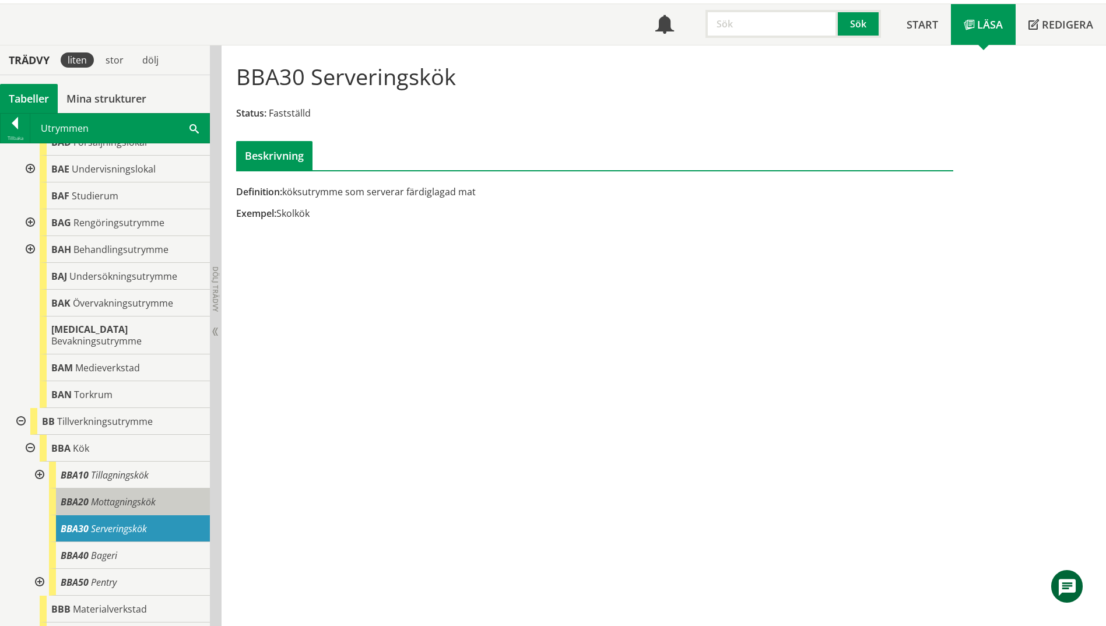
click at [108, 496] on span "Mottagningskök" at bounding box center [123, 502] width 65 height 13
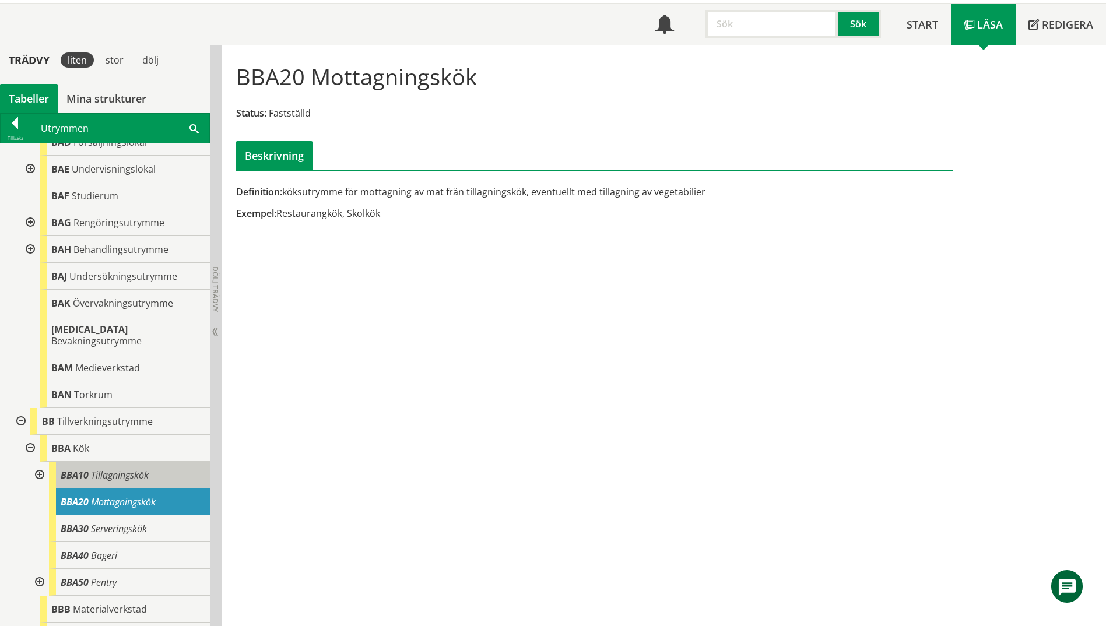
click at [107, 475] on div "BBA10 Tillagningskök" at bounding box center [129, 475] width 161 height 27
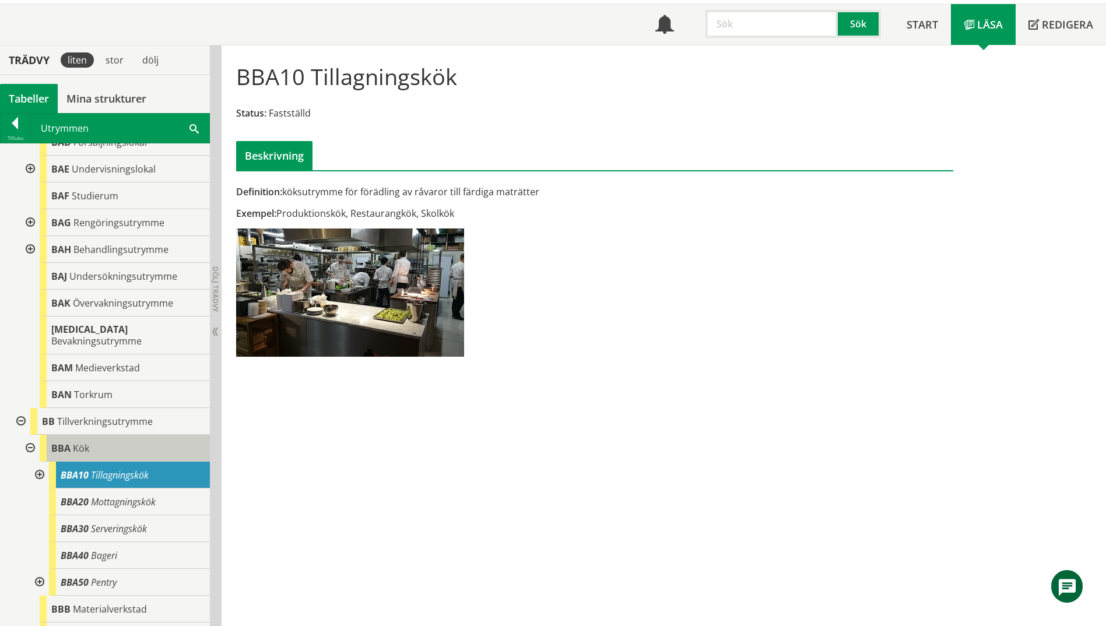
click at [103, 441] on div "BBA Kök" at bounding box center [125, 448] width 170 height 27
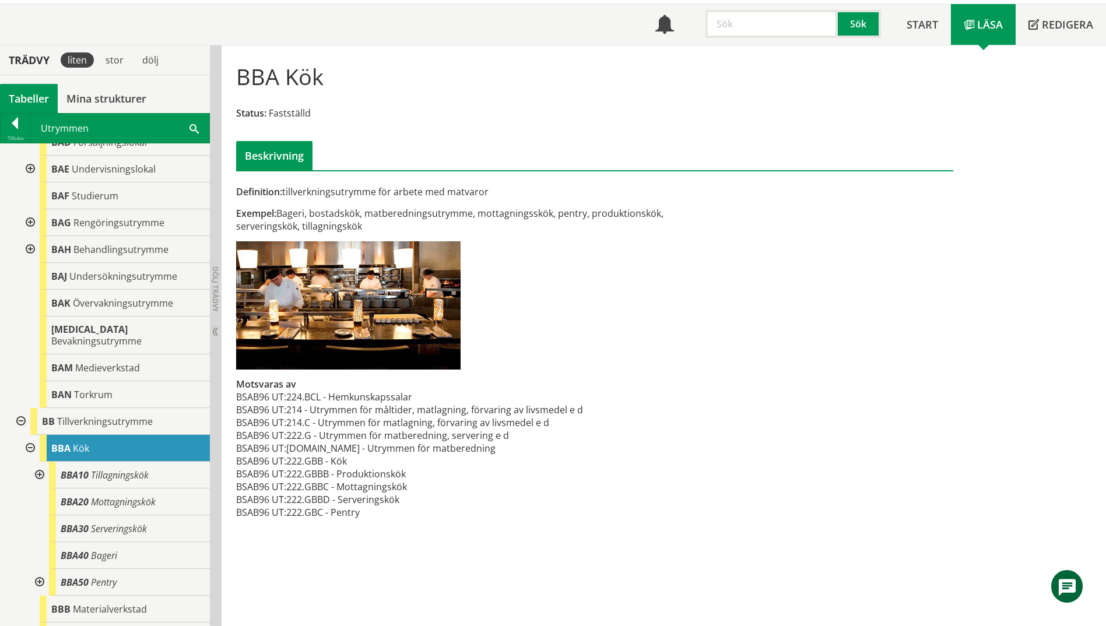
drag, startPoint x: 198, startPoint y: 126, endPoint x: 192, endPoint y: 128, distance: 6.3
click at [196, 126] on span at bounding box center [193, 128] width 9 height 12
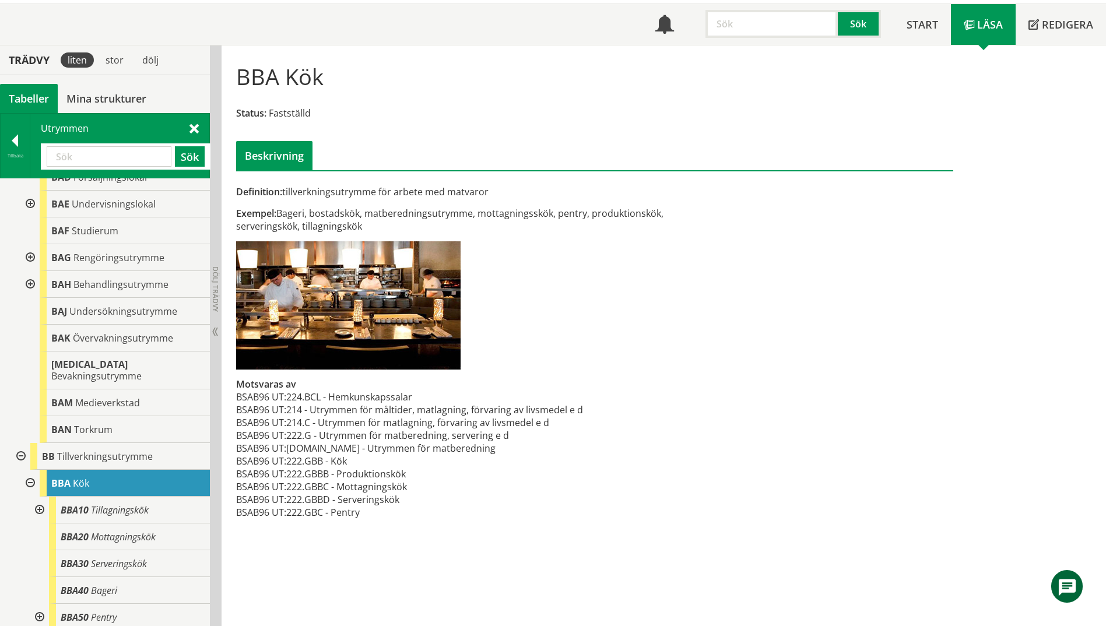
click at [192, 128] on span at bounding box center [193, 128] width 9 height 12
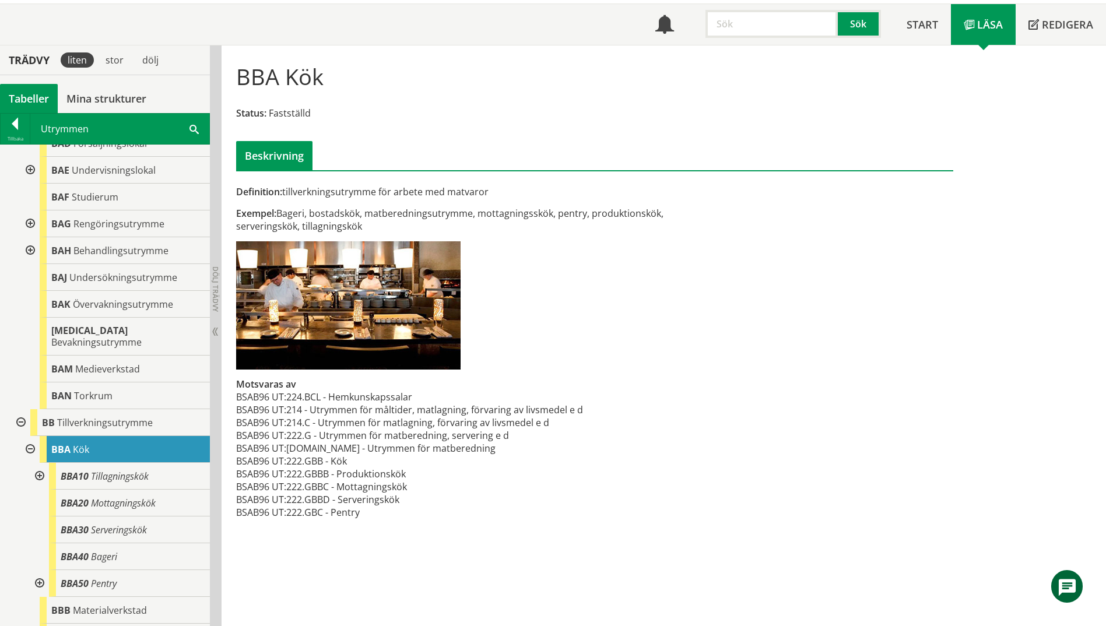
click at [195, 127] on span at bounding box center [193, 128] width 9 height 12
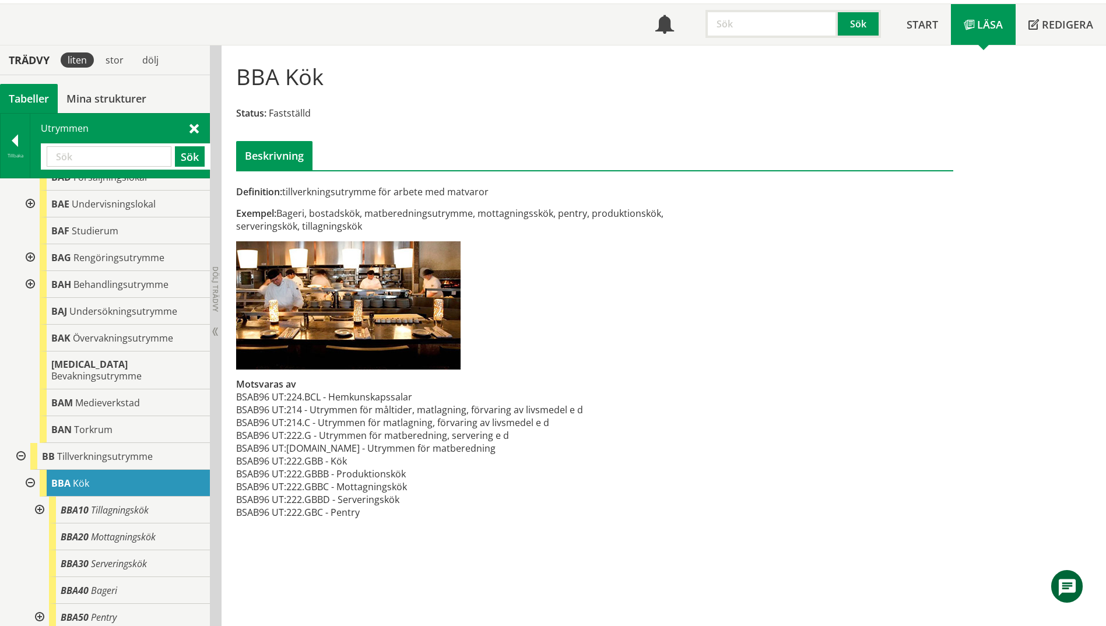
paste input "BAG30"
click at [189, 161] on button "Sök" at bounding box center [190, 156] width 30 height 20
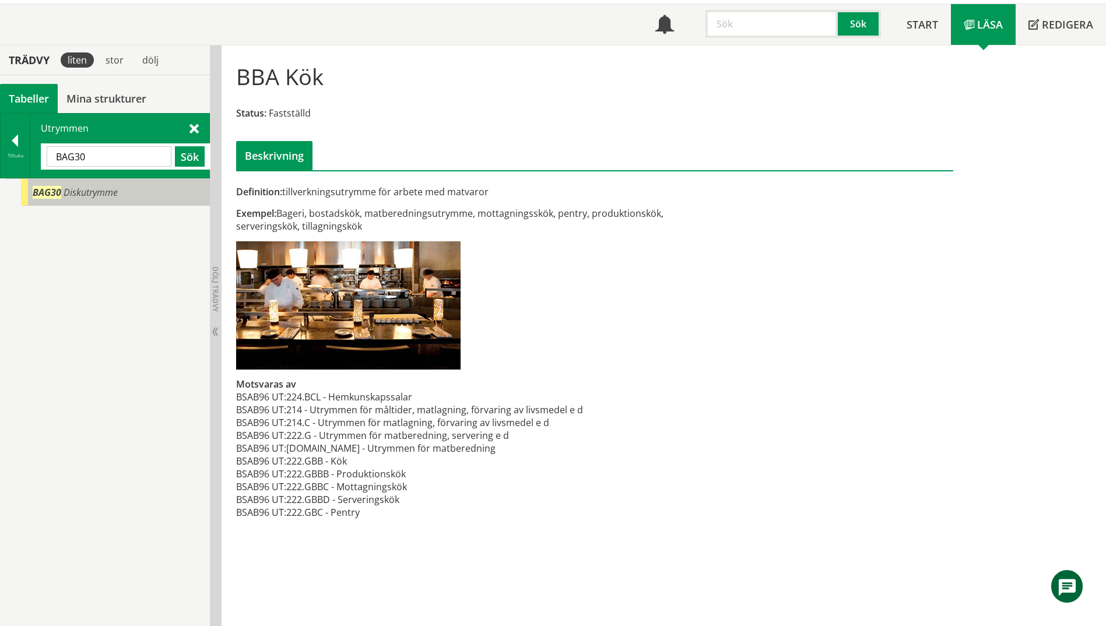
click at [145, 201] on div "BAG30 Diskutrymme" at bounding box center [115, 192] width 189 height 27
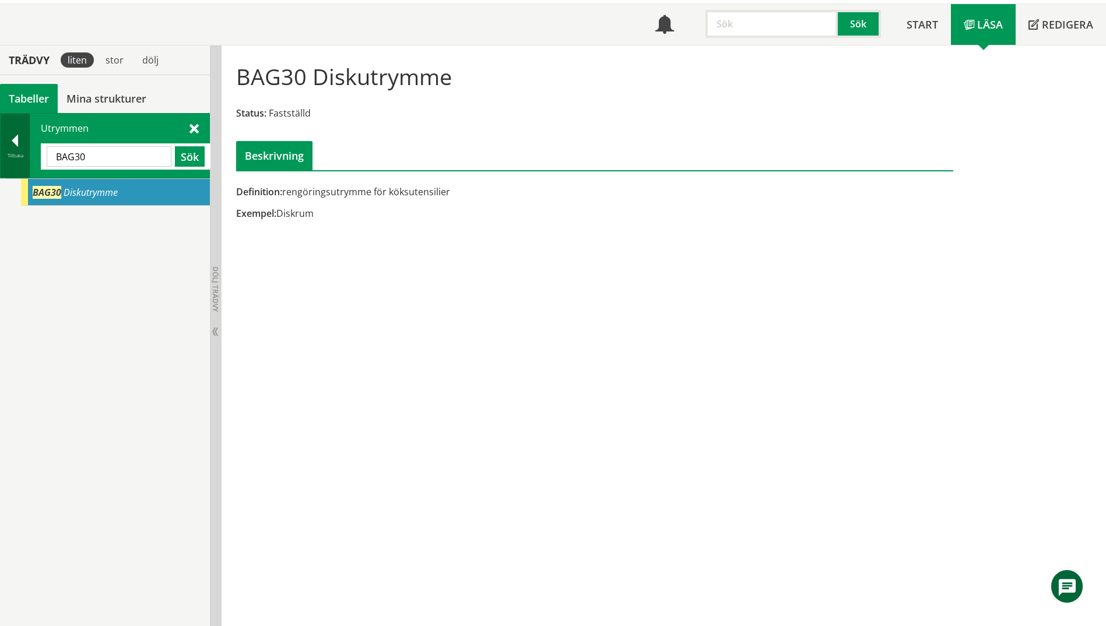
drag, startPoint x: 100, startPoint y: 159, endPoint x: 40, endPoint y: 162, distance: 60.1
click at [9, 155] on div "Tillbaka Utrymmen BAG30 Sök" at bounding box center [105, 145] width 210 height 65
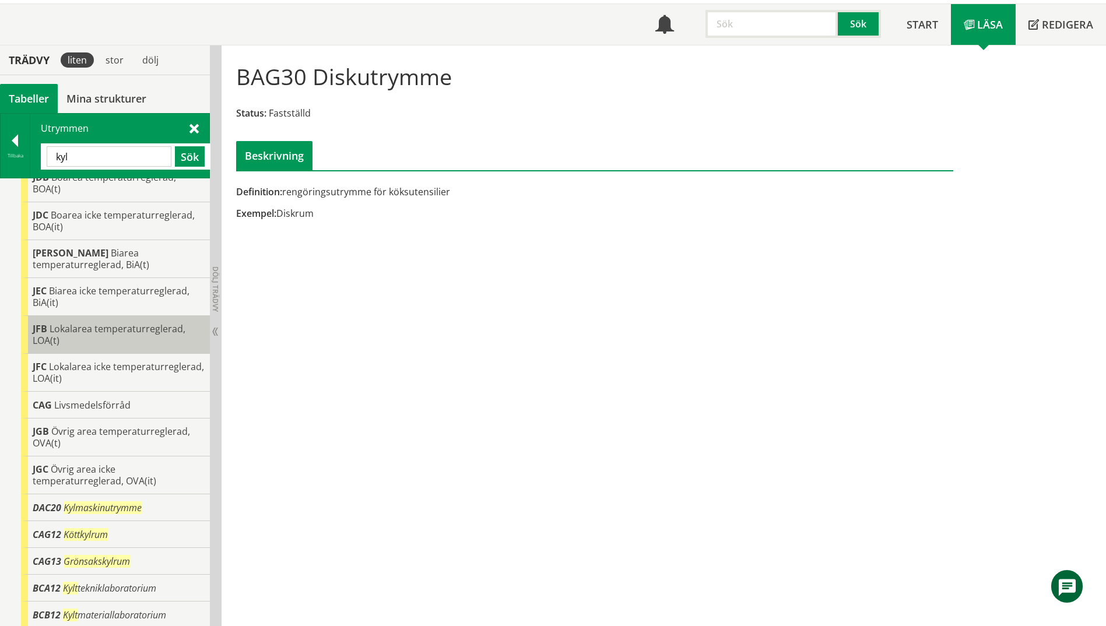
scroll to position [210, 0]
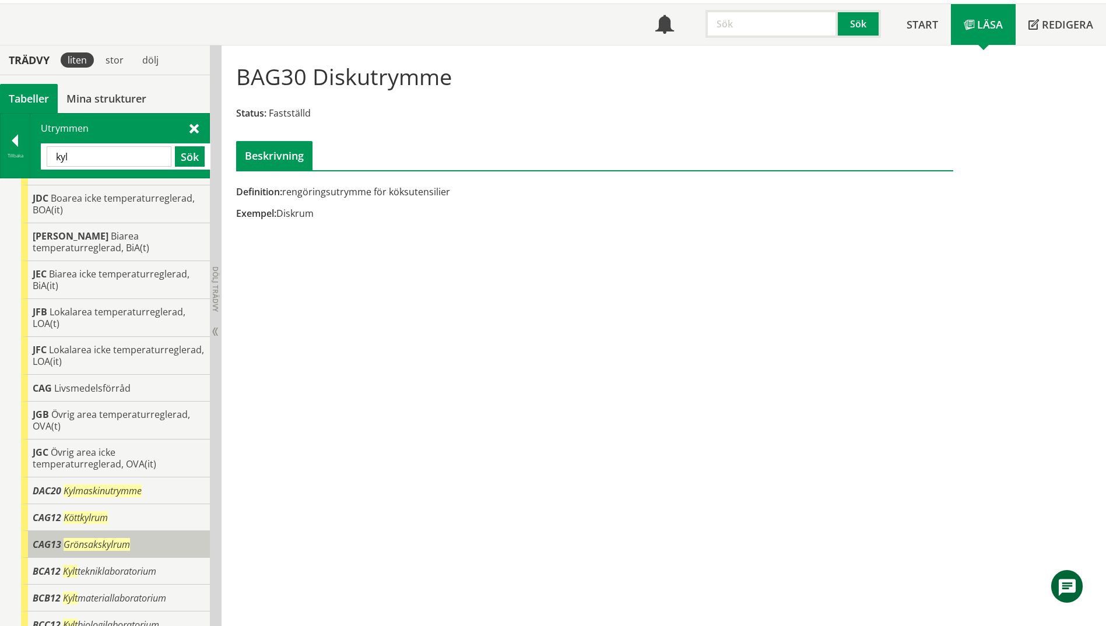
click at [100, 538] on span "Grönsakskylrum" at bounding box center [97, 544] width 66 height 13
drag, startPoint x: 79, startPoint y: 162, endPoint x: 37, endPoint y: 157, distance: 42.2
click at [37, 157] on div "Utrymmen kyl Sök" at bounding box center [119, 146] width 179 height 64
type input "gym"
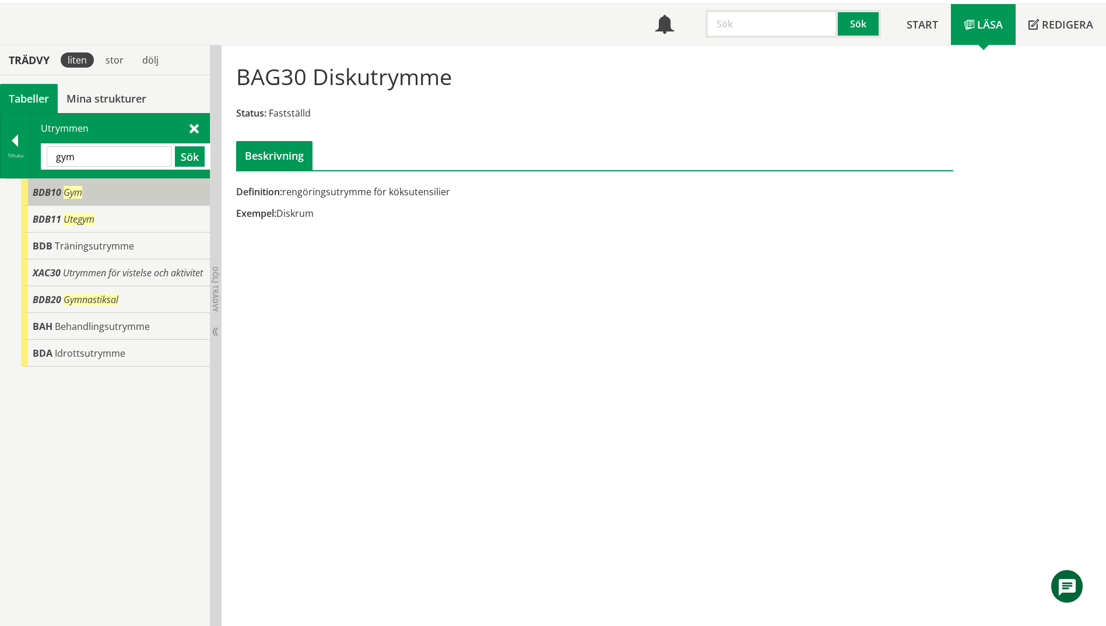
click at [51, 195] on span "BDB10" at bounding box center [47, 192] width 29 height 13
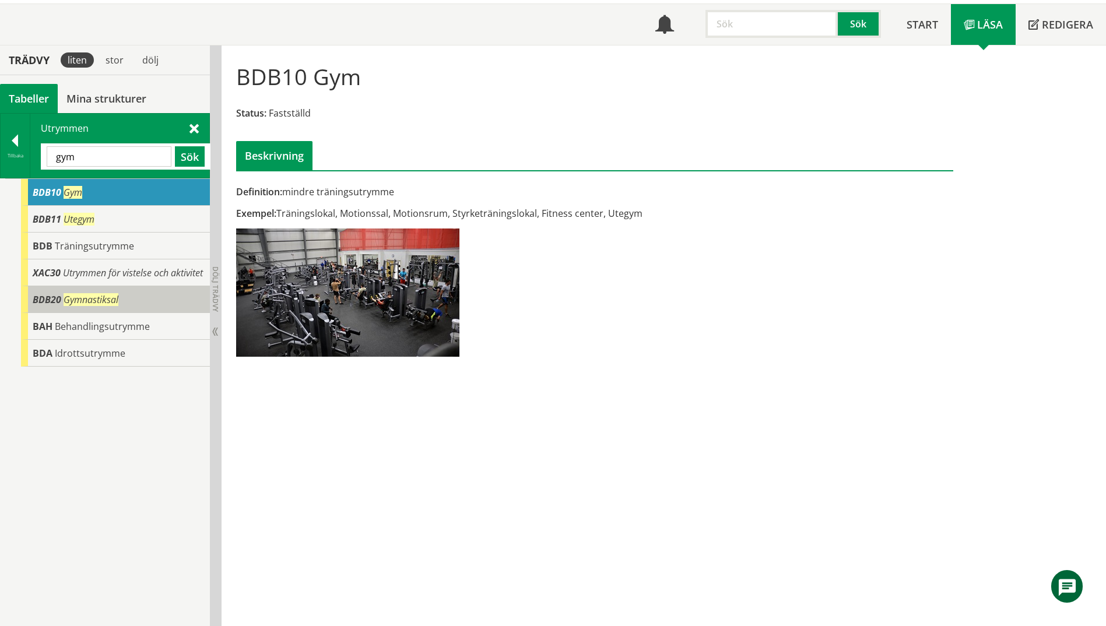
click at [71, 306] on div "BDB20 Gymnastiksal" at bounding box center [115, 299] width 189 height 27
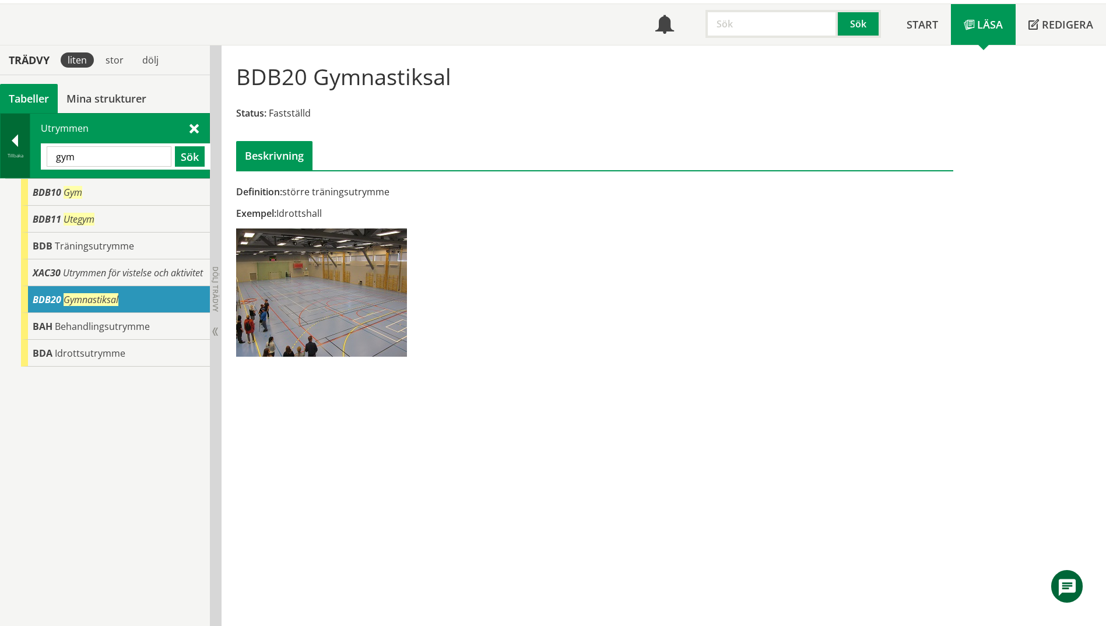
click at [9, 147] on div at bounding box center [15, 143] width 29 height 16
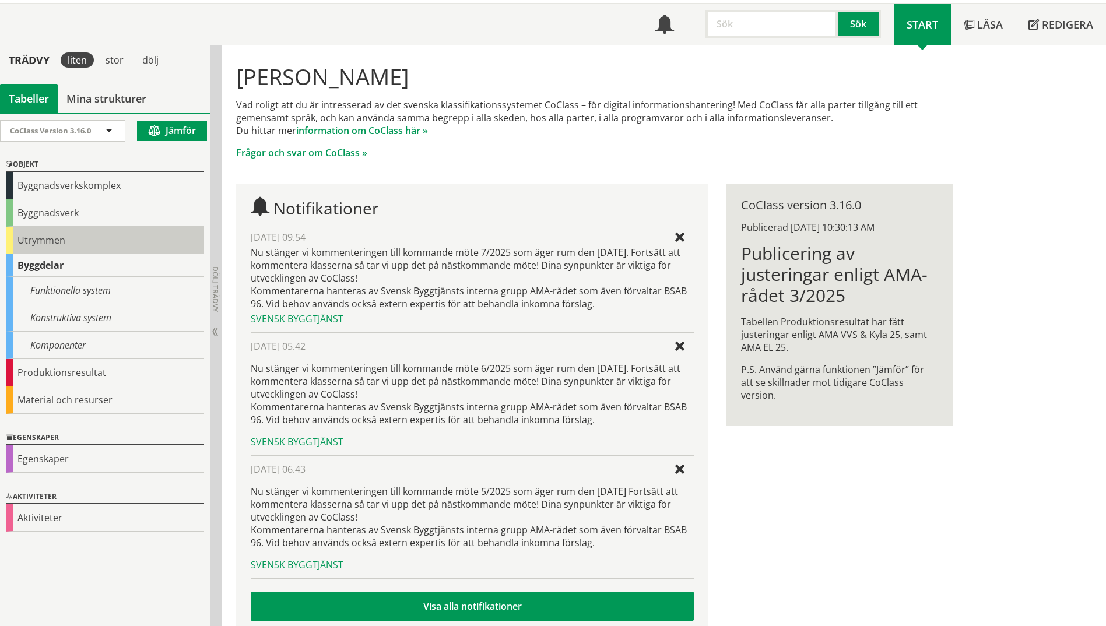
click at [27, 245] on div "Utrymmen" at bounding box center [105, 240] width 198 height 27
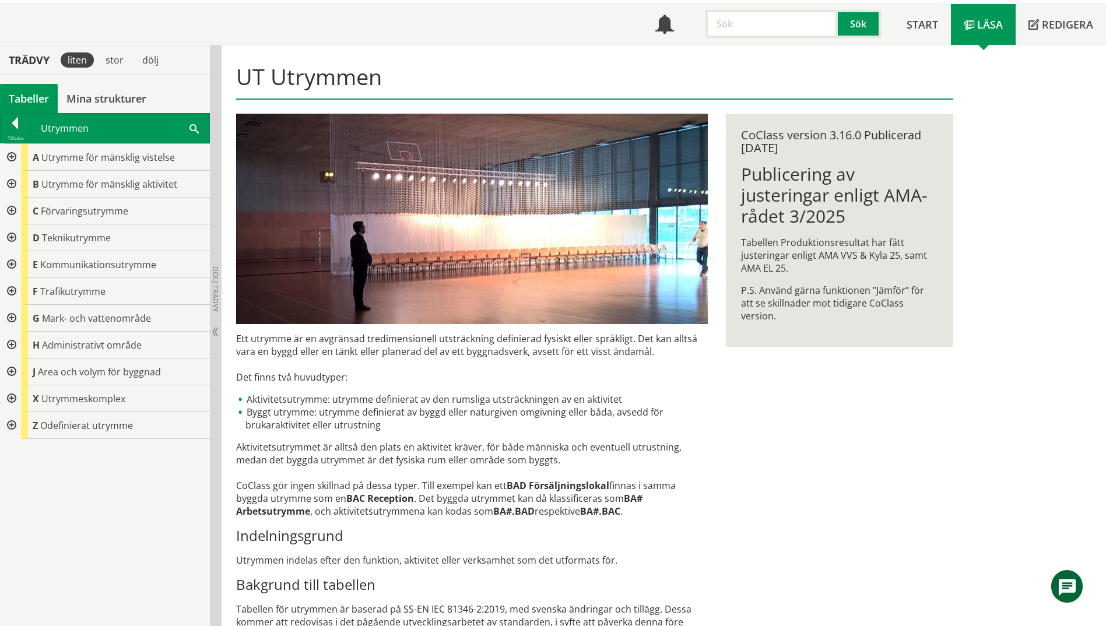
click at [27, 245] on div "CoClass Version 3.16.0 CoClass Version 3.16.0 CoClass Version 3.15.0 CoClass Ve…" at bounding box center [105, 369] width 210 height 513
click at [9, 183] on div at bounding box center [10, 184] width 21 height 27
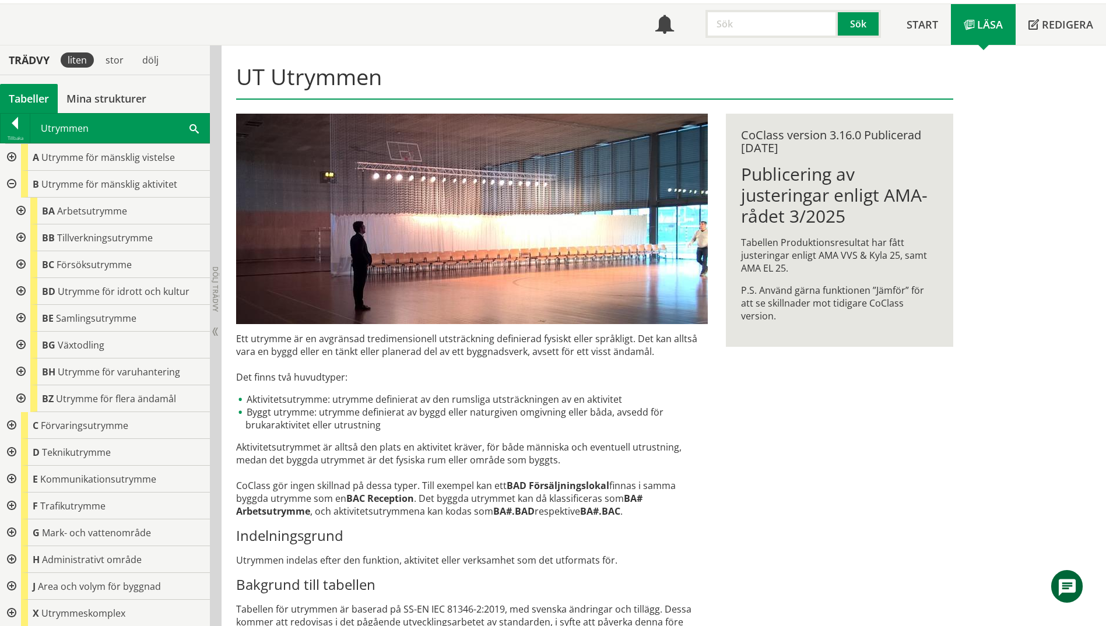
click at [19, 292] on div at bounding box center [19, 291] width 21 height 27
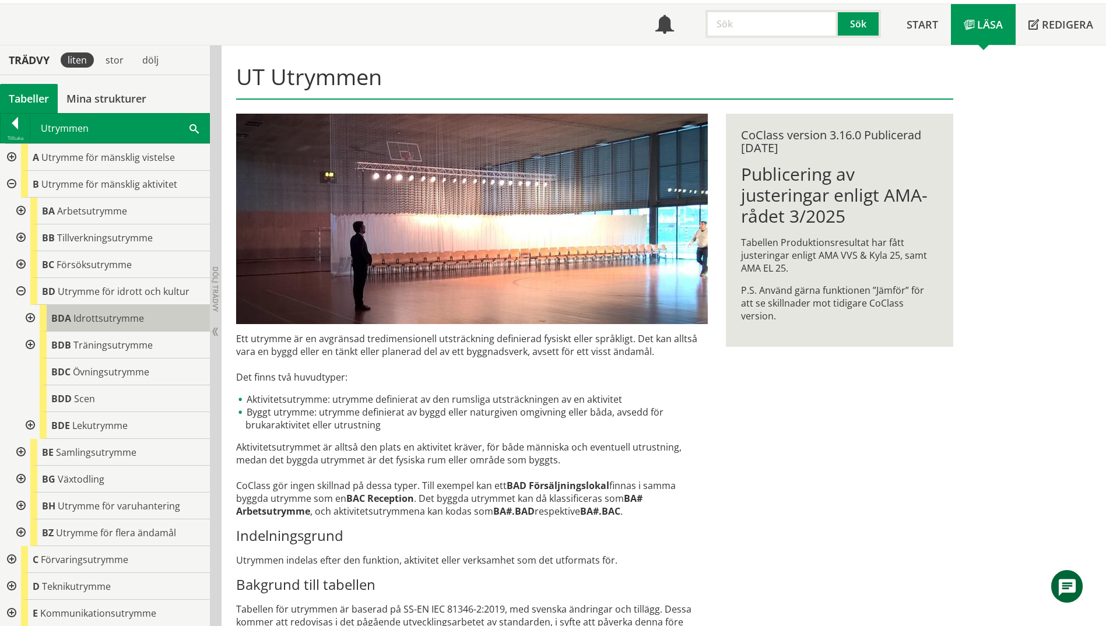
click at [131, 322] on span "Idrottsutrymme" at bounding box center [108, 318] width 71 height 13
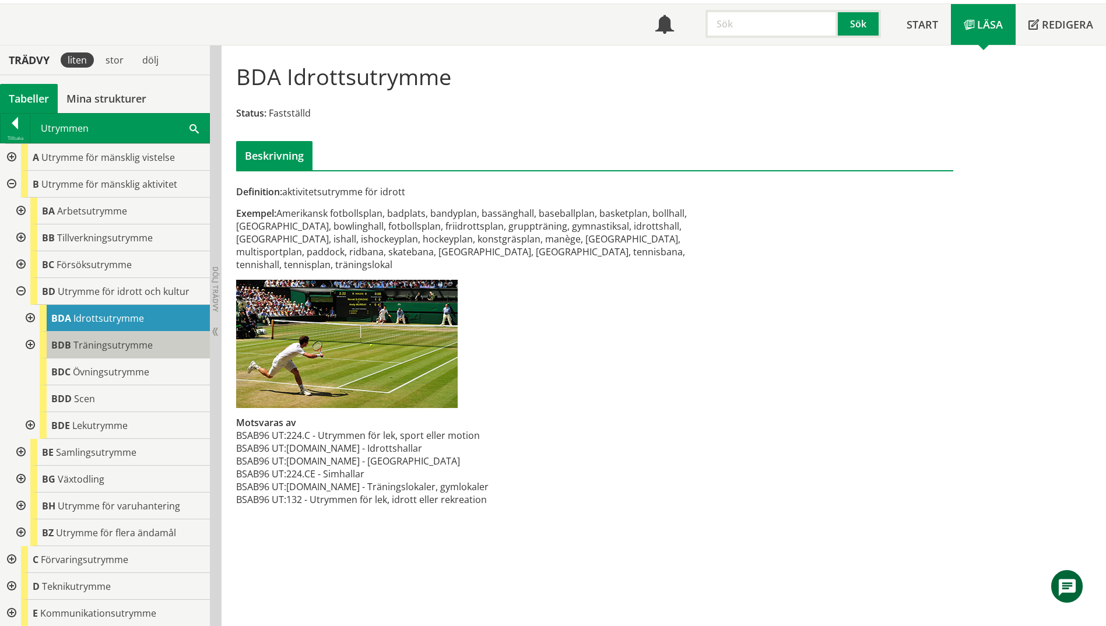
click at [144, 349] on span "Träningsutrymme" at bounding box center [112, 345] width 79 height 13
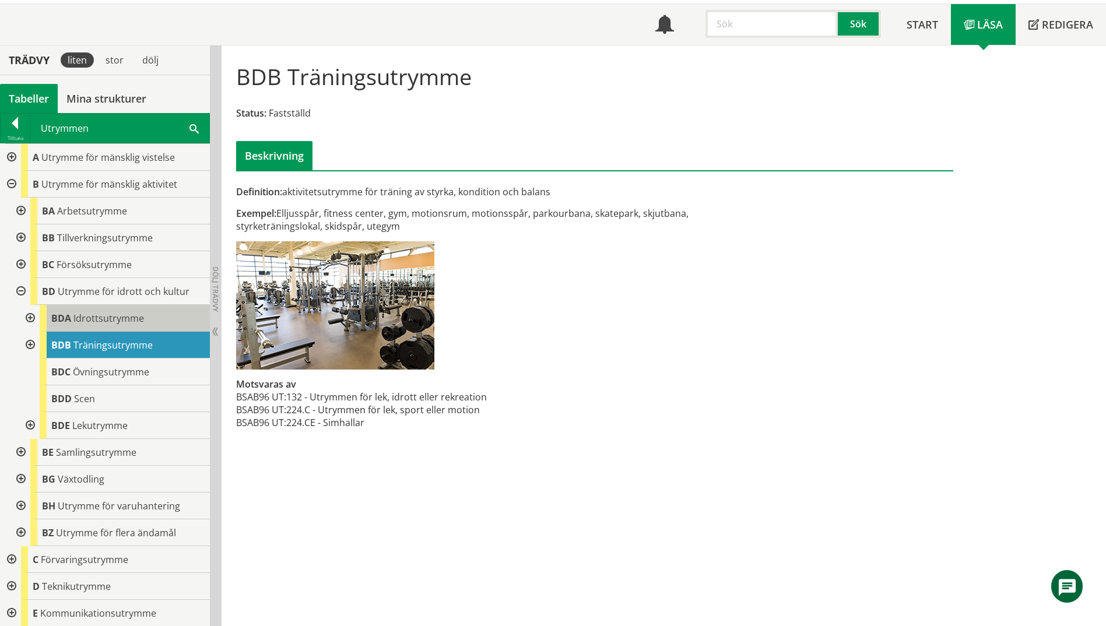
click at [135, 326] on div "BDA Idrottsutrymme" at bounding box center [125, 318] width 170 height 27
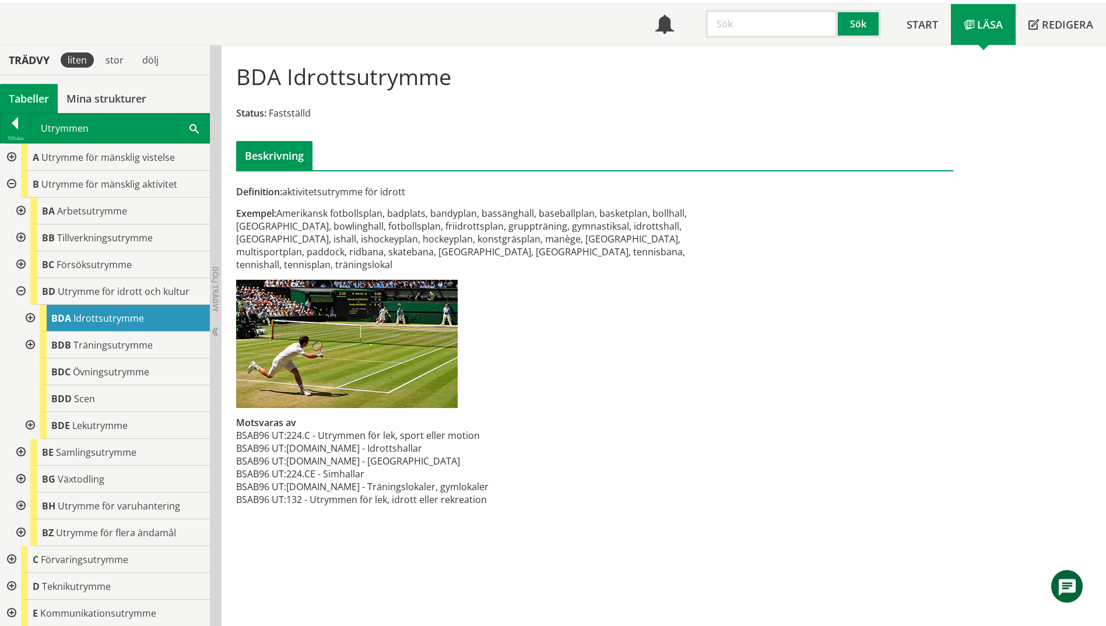
click at [782, 465] on div "Definition: aktivitetsutrymme för idrott Exempel: Amerikansk fotbollsplan, badp…" at bounding box center [594, 286] width 735 height 465
click at [11, 159] on div at bounding box center [10, 157] width 21 height 27
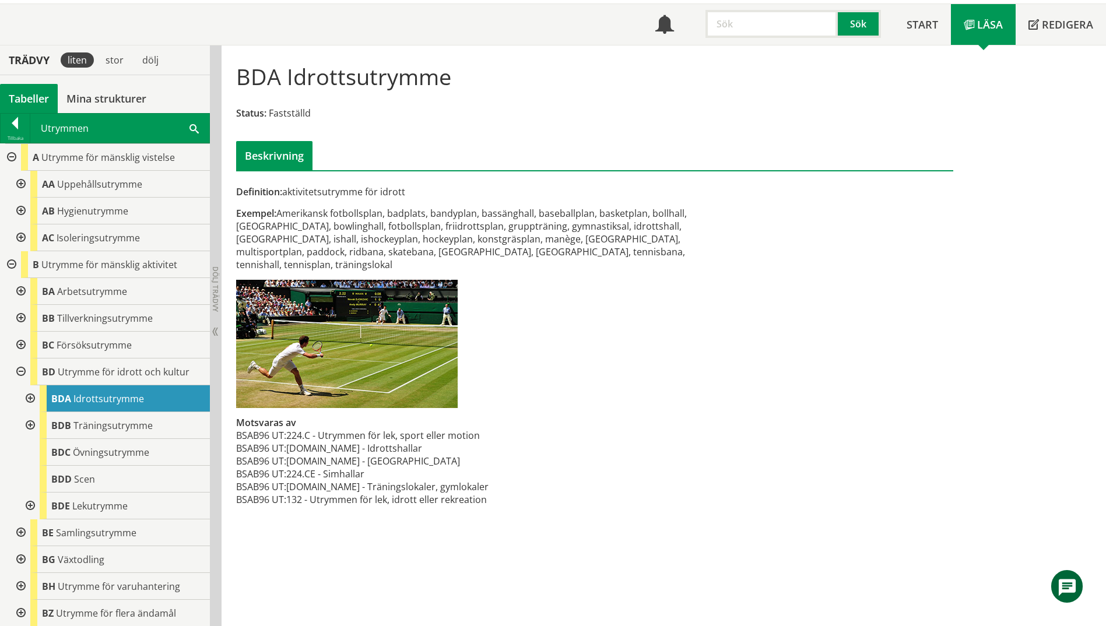
click at [20, 185] on div at bounding box center [19, 184] width 21 height 27
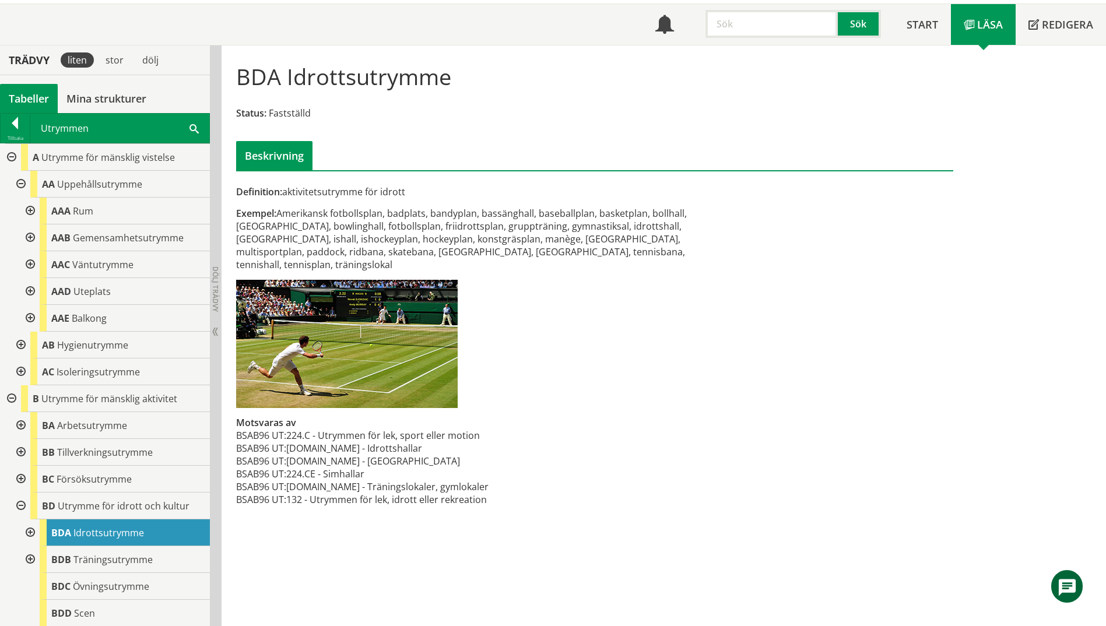
click at [30, 211] on div at bounding box center [29, 211] width 21 height 27
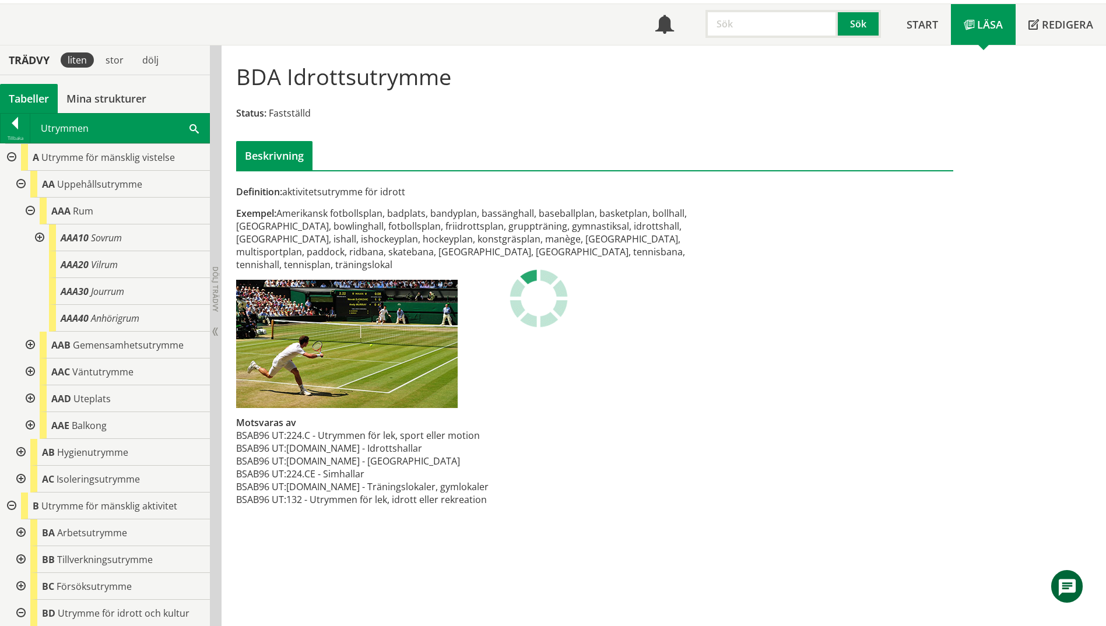
click at [19, 427] on div at bounding box center [29, 425] width 21 height 27
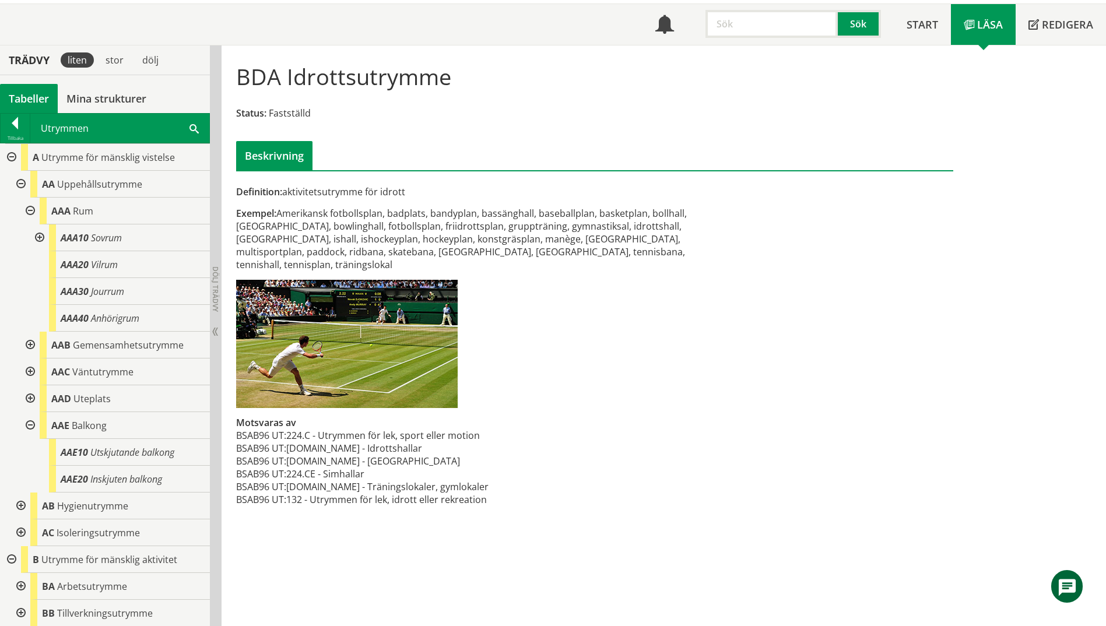
click at [31, 427] on div at bounding box center [29, 425] width 21 height 27
click at [114, 431] on div "[PERSON_NAME]" at bounding box center [125, 425] width 170 height 27
click at [192, 129] on span at bounding box center [193, 128] width 9 height 12
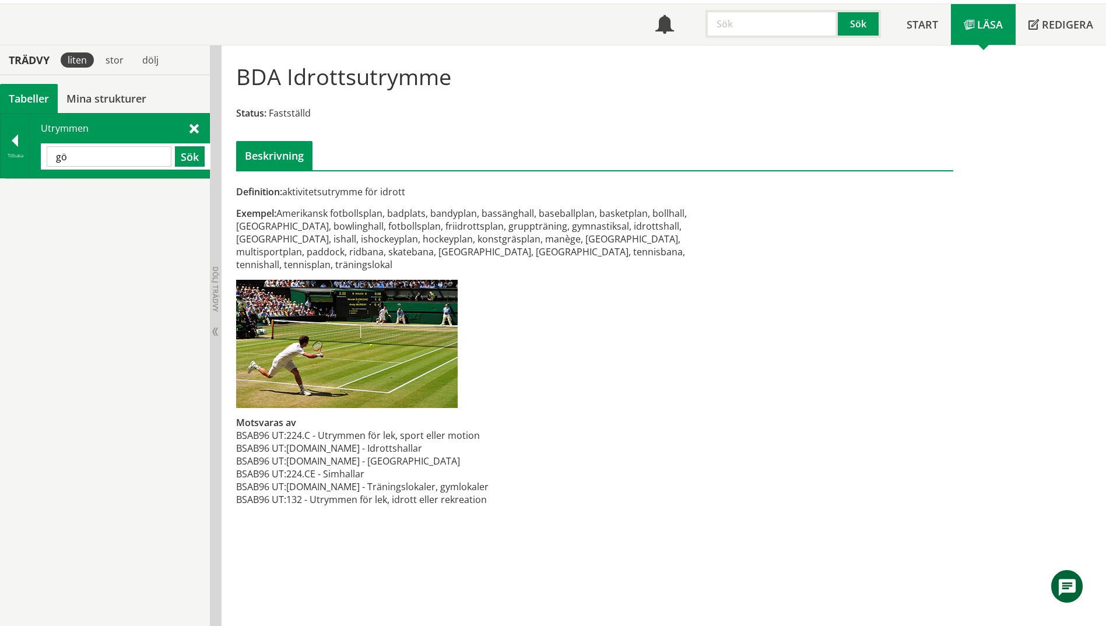
type input "g"
click at [3, 139] on div at bounding box center [15, 143] width 29 height 16
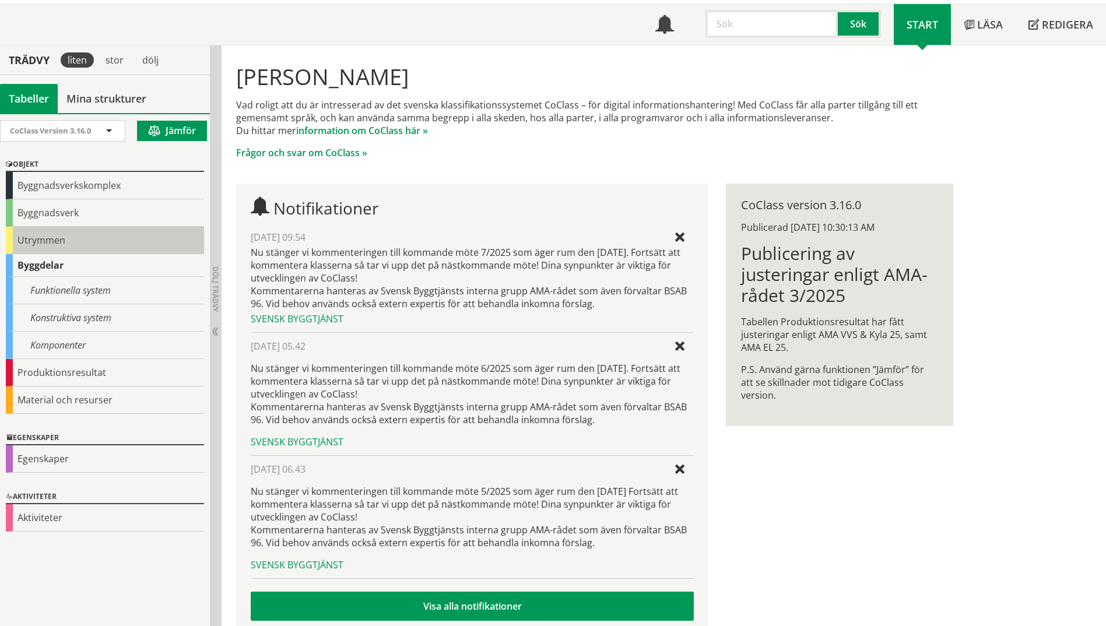
click at [9, 242] on div "Utrymmen" at bounding box center [105, 240] width 198 height 27
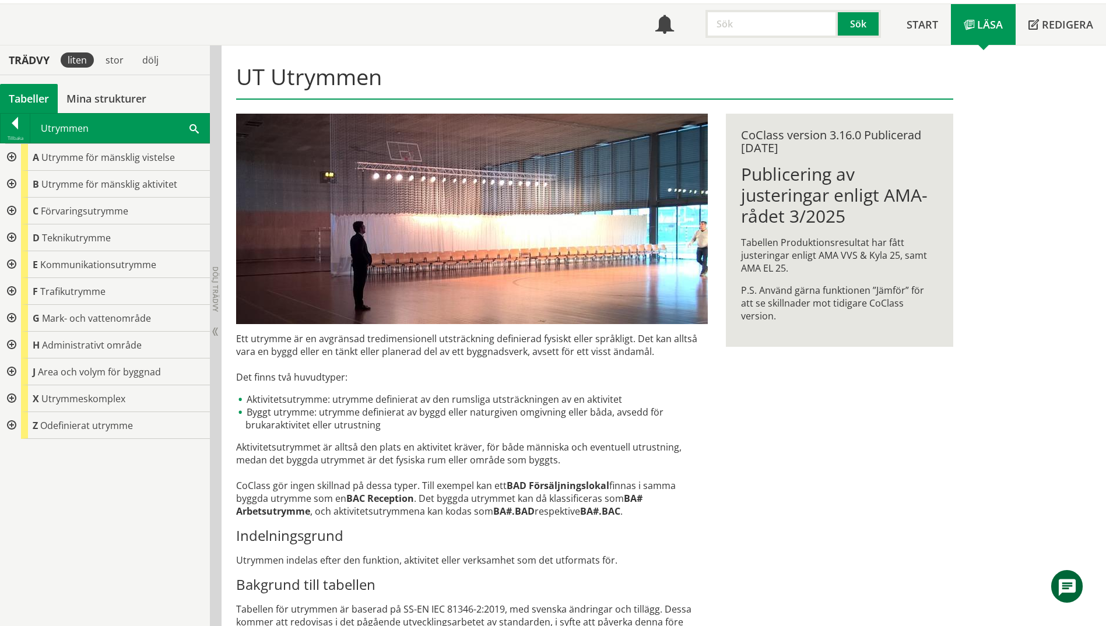
click at [9, 181] on div at bounding box center [10, 184] width 21 height 27
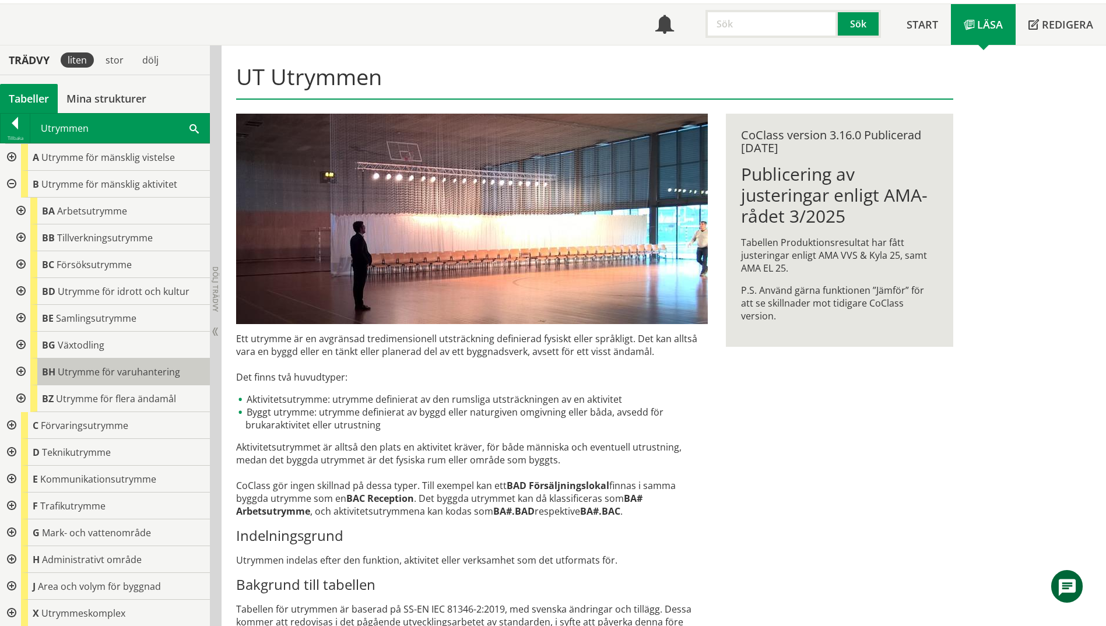
click at [93, 372] on span "Utrymme för varuhantering" at bounding box center [119, 372] width 122 height 13
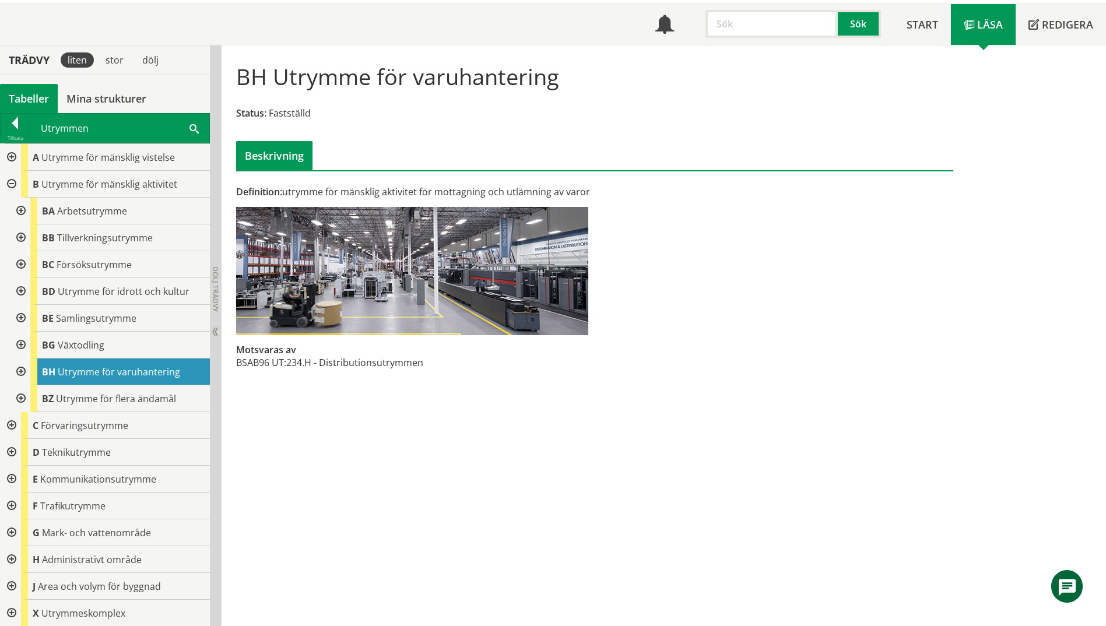
click at [16, 369] on div at bounding box center [19, 372] width 21 height 27
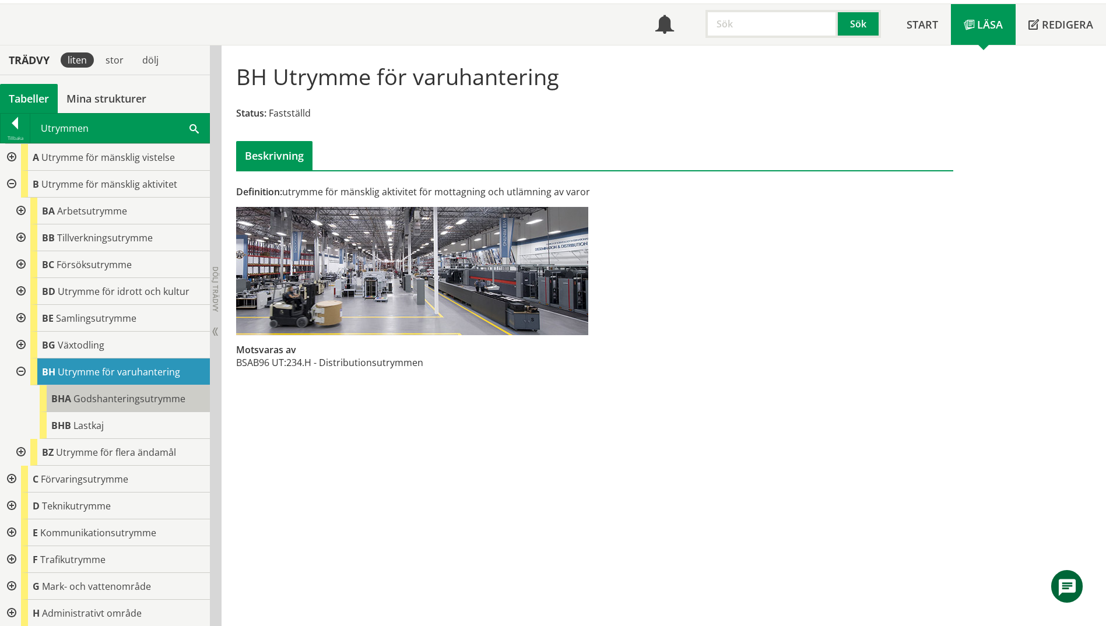
click at [85, 400] on span "Godshanteringsutrymme" at bounding box center [129, 398] width 112 height 13
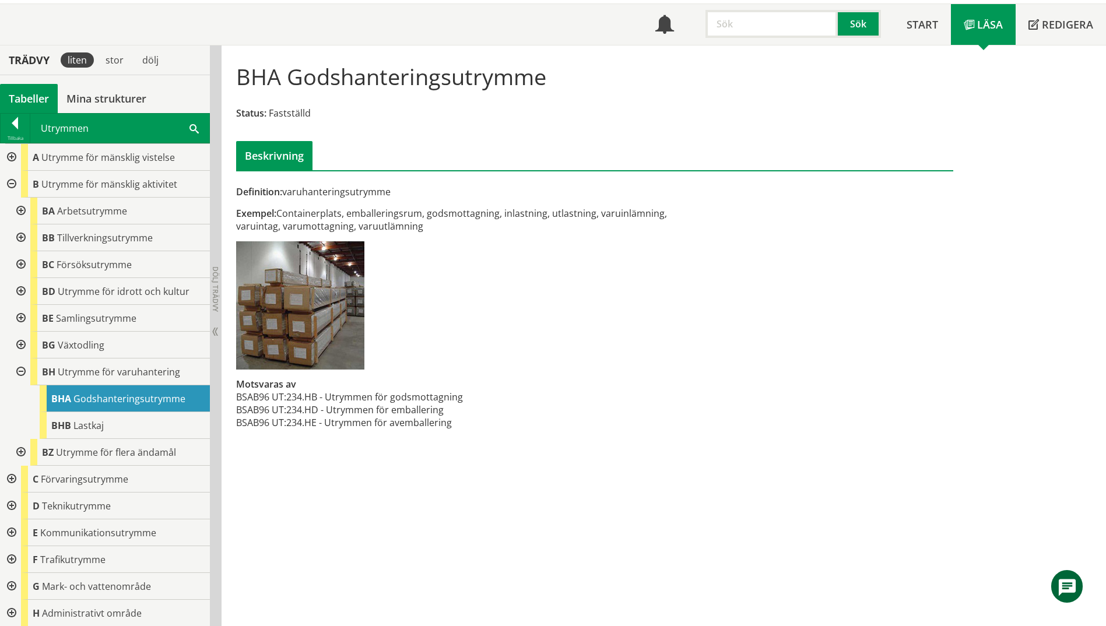
click at [196, 127] on span at bounding box center [193, 128] width 9 height 12
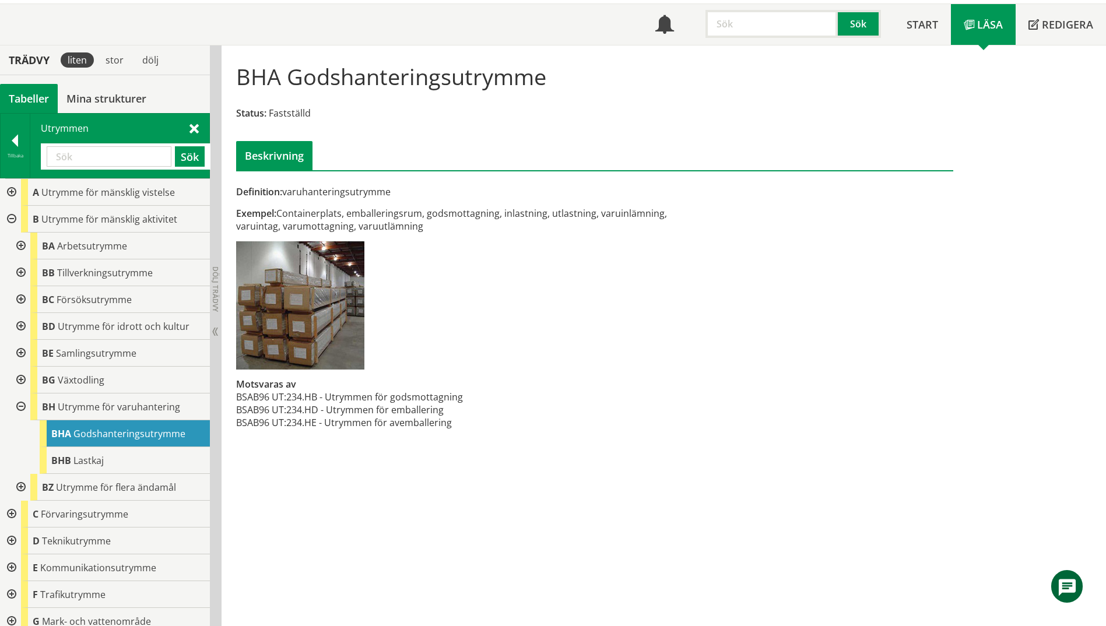
click at [92, 153] on input "text" at bounding box center [109, 156] width 125 height 20
paste input "GÖDSELUTRYMME"
click at [64, 156] on input "GÖDSELUTRYMME" at bounding box center [109, 156] width 125 height 20
type input "GODSELUTRYMME"
click at [191, 160] on button "Sök" at bounding box center [190, 156] width 30 height 20
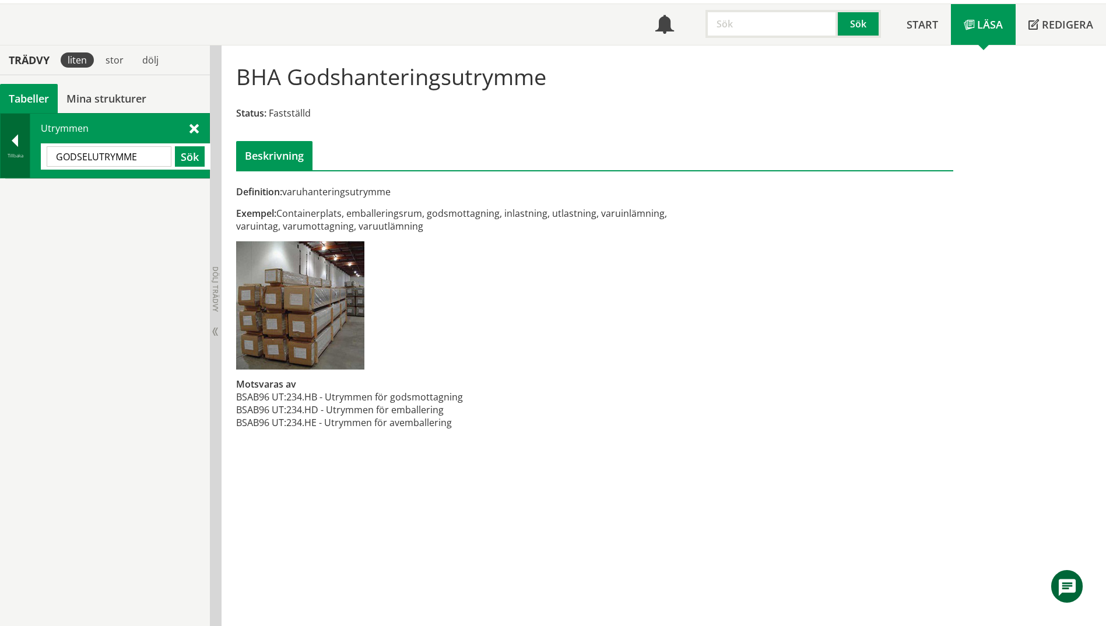
click at [17, 154] on div "Tillbaka" at bounding box center [15, 155] width 29 height 9
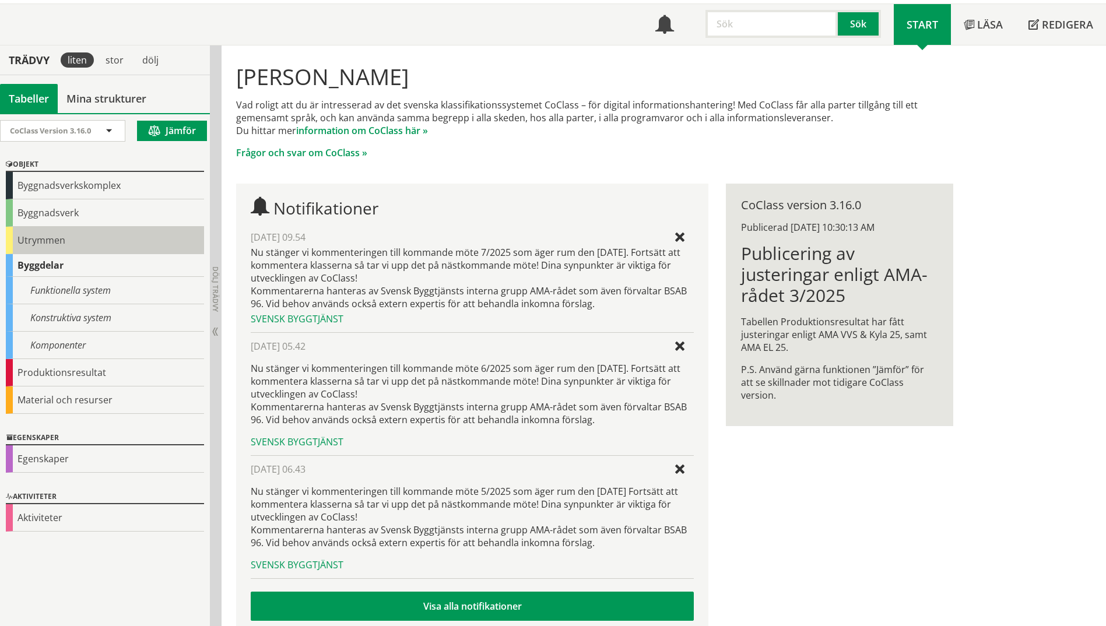
click at [23, 241] on div "Utrymmen" at bounding box center [105, 240] width 198 height 27
